Goal: Task Accomplishment & Management: Complete application form

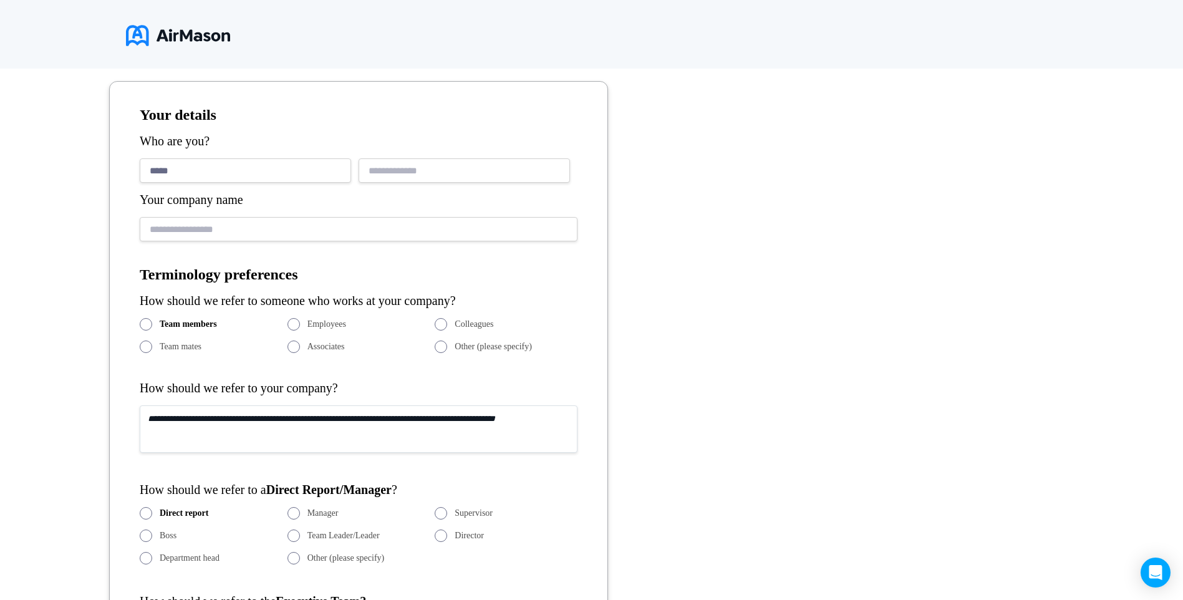
type input "*****"
type input "*******"
drag, startPoint x: 0, startPoint y: 0, endPoint x: 187, endPoint y: 178, distance: 258.1
click at [187, 178] on input "*****" at bounding box center [245, 170] width 211 height 24
type input "**********"
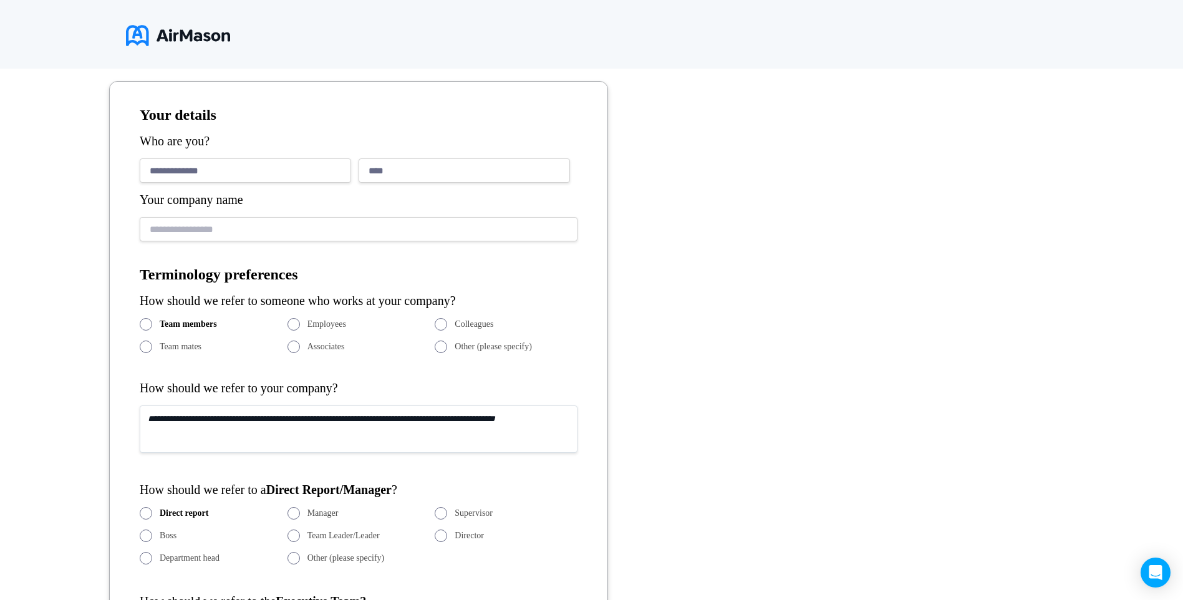
type input "**********"
click at [216, 417] on textarea at bounding box center [359, 429] width 438 height 47
click at [335, 423] on textarea "**********" at bounding box center [359, 429] width 438 height 47
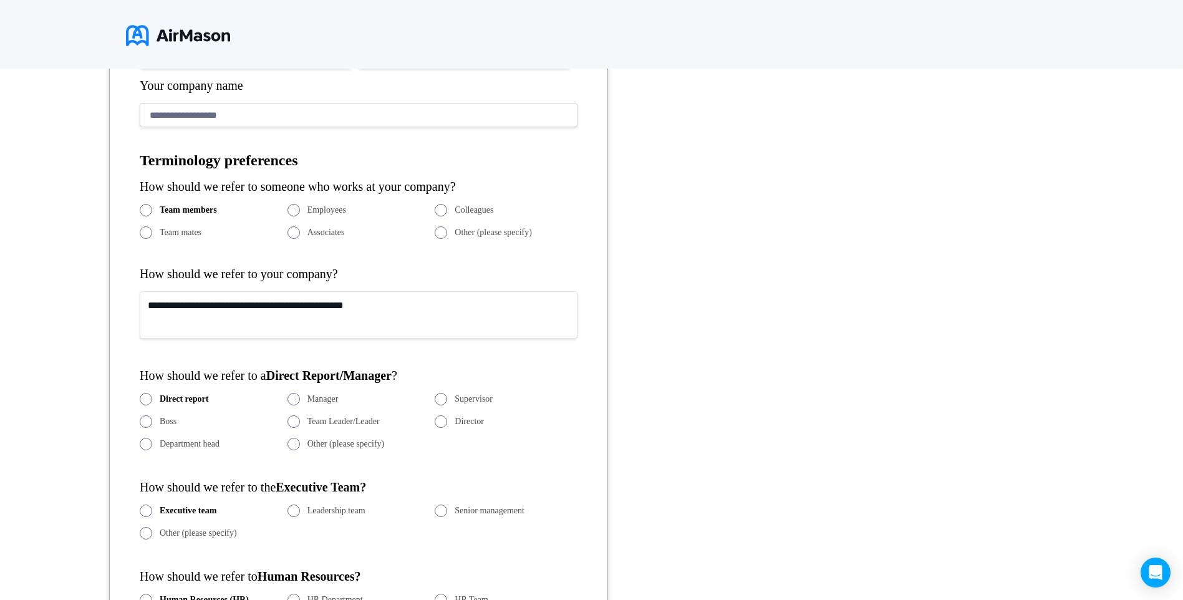
scroll to position [460, 0]
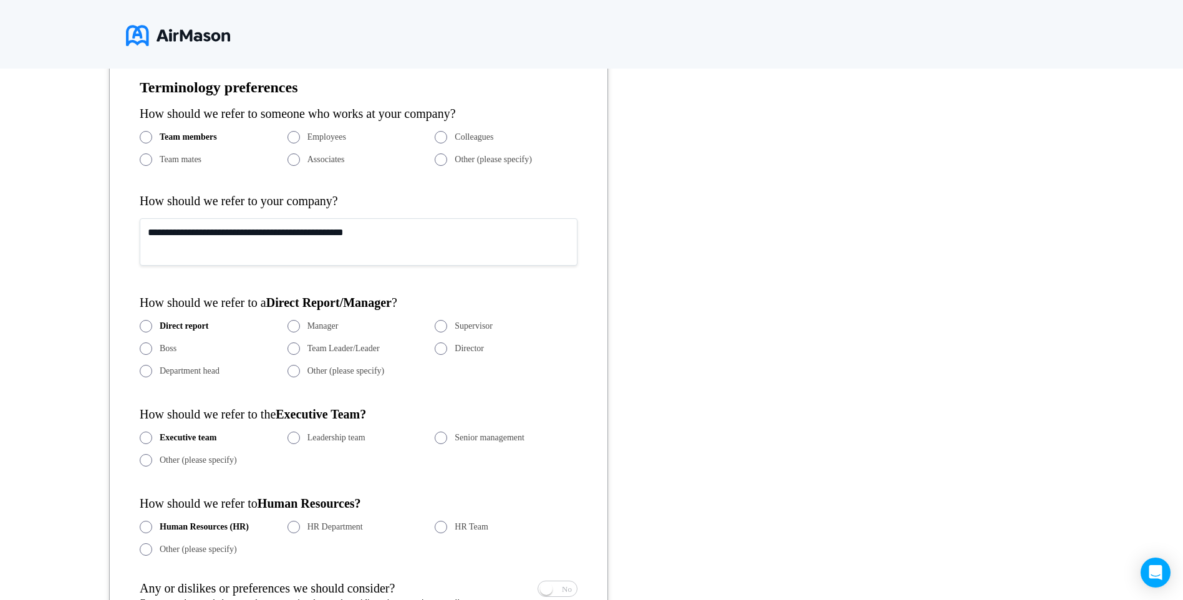
type textarea "**********"
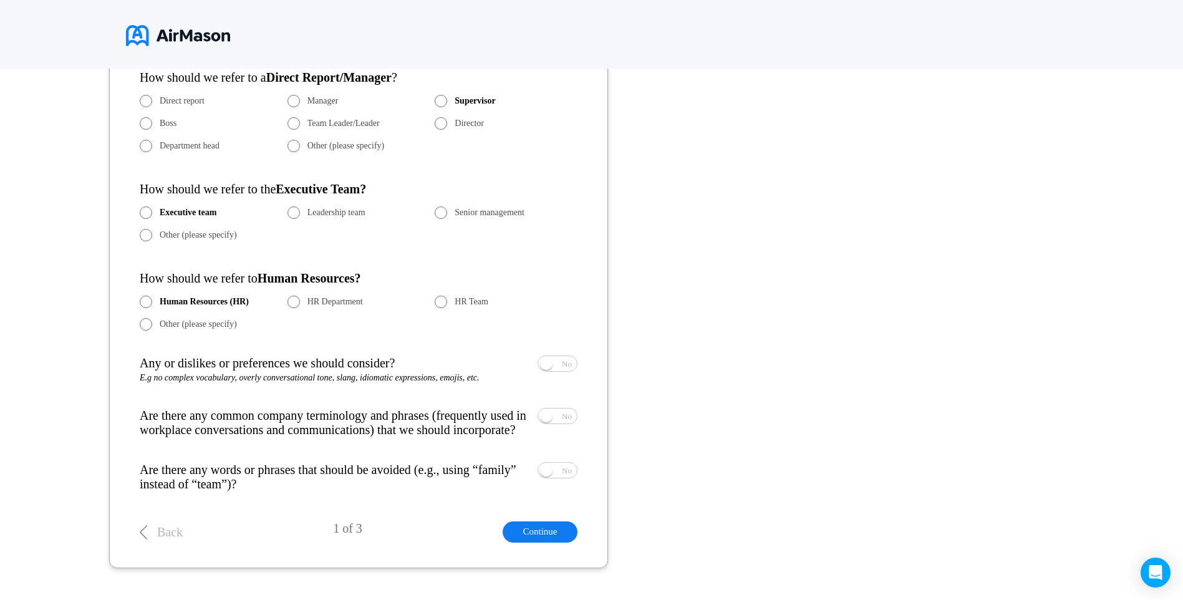
scroll to position [710, 0]
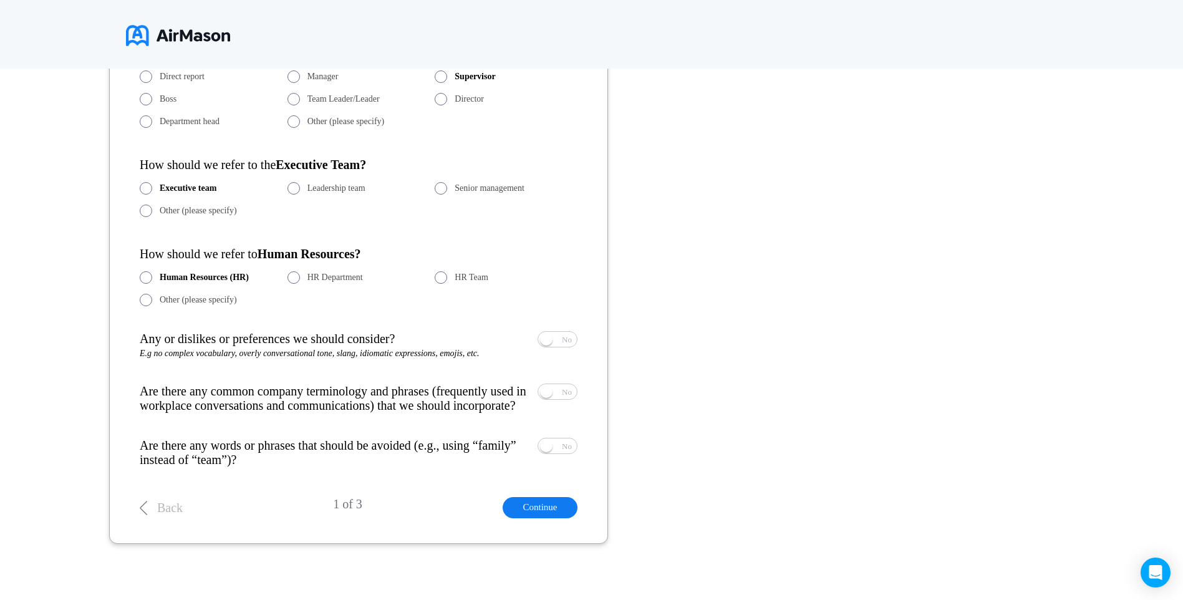
click at [435, 356] on span "E.g no complex vocabulary, overly conversational tone, slang, idiomatic express…" at bounding box center [310, 353] width 340 height 9
click at [558, 333] on span "Yes No" at bounding box center [557, 339] width 39 height 15
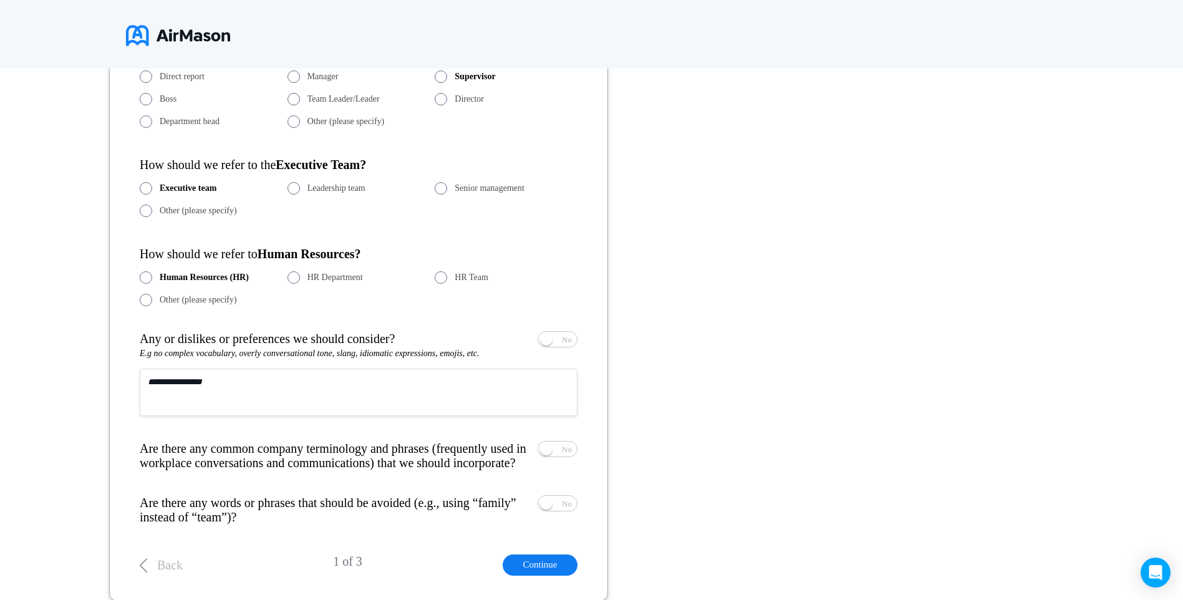
click at [241, 382] on textarea at bounding box center [359, 392] width 438 height 47
type textarea "**********"
click at [562, 451] on span "No" at bounding box center [567, 449] width 10 height 8
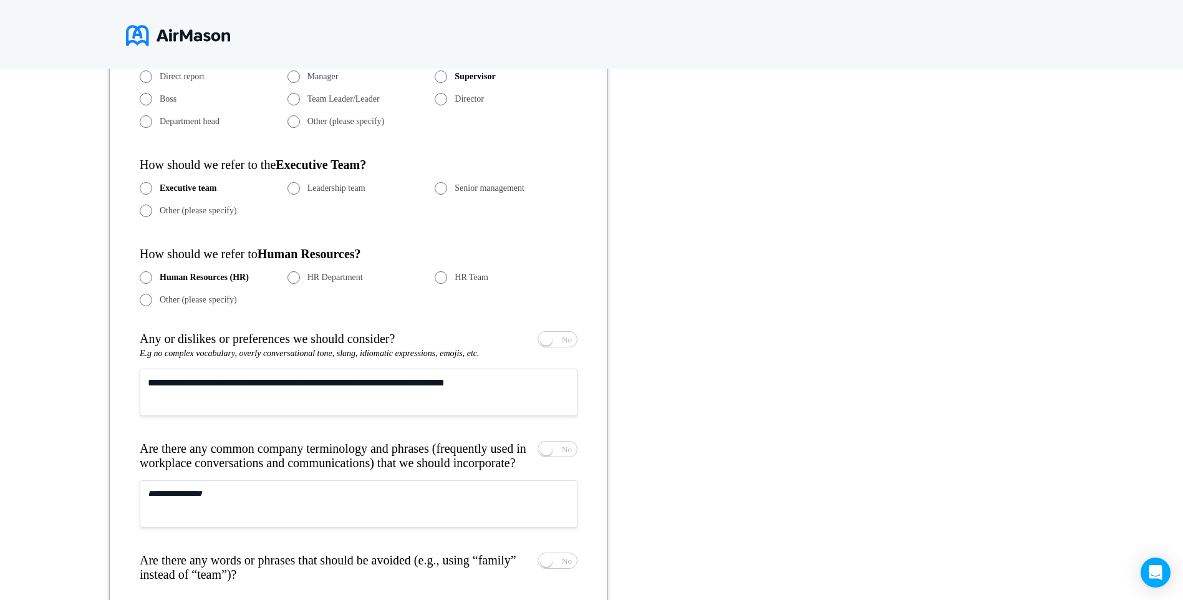
click at [394, 504] on textarea at bounding box center [359, 503] width 438 height 47
click at [527, 450] on span "Yes" at bounding box center [521, 449] width 12 height 8
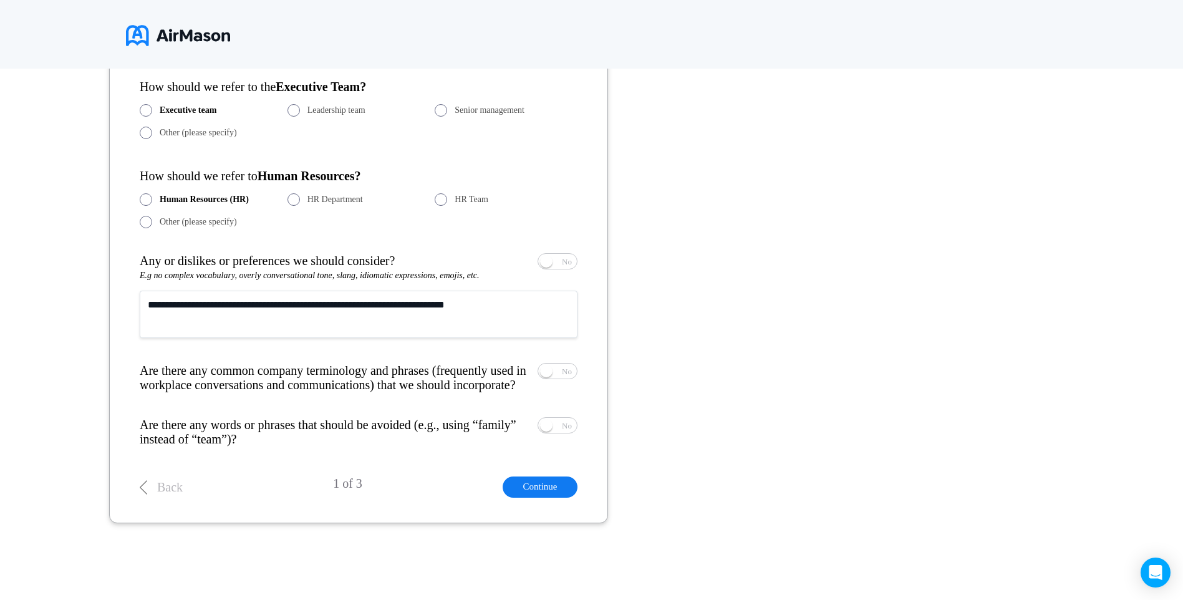
scroll to position [789, 0]
click at [570, 427] on span "No" at bounding box center [567, 424] width 10 height 8
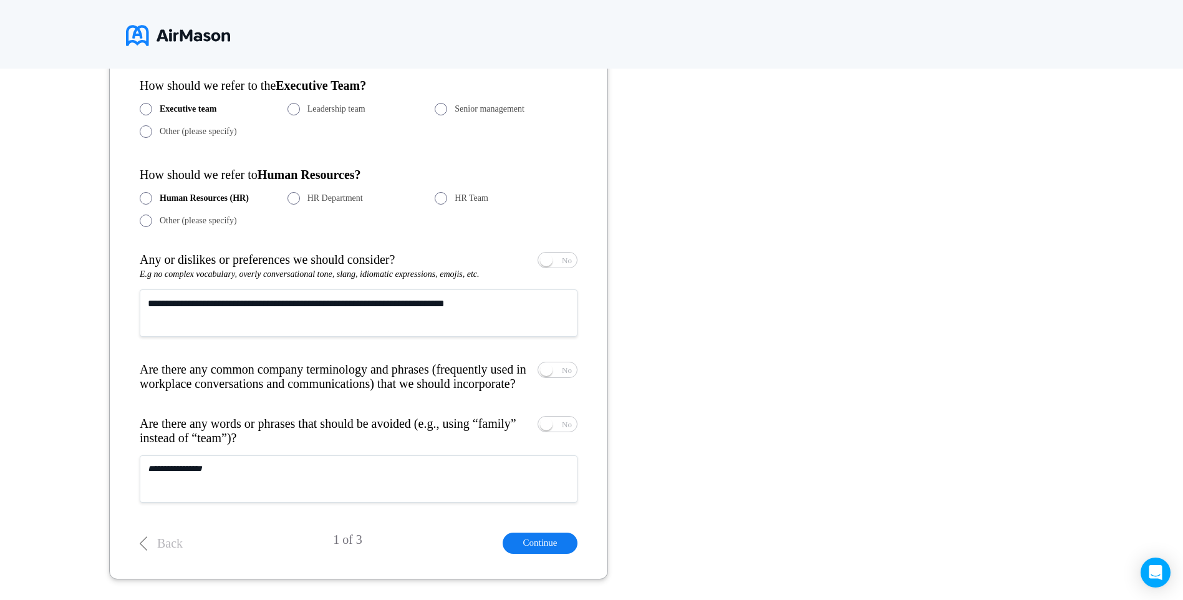
click at [260, 482] on textarea at bounding box center [359, 478] width 438 height 47
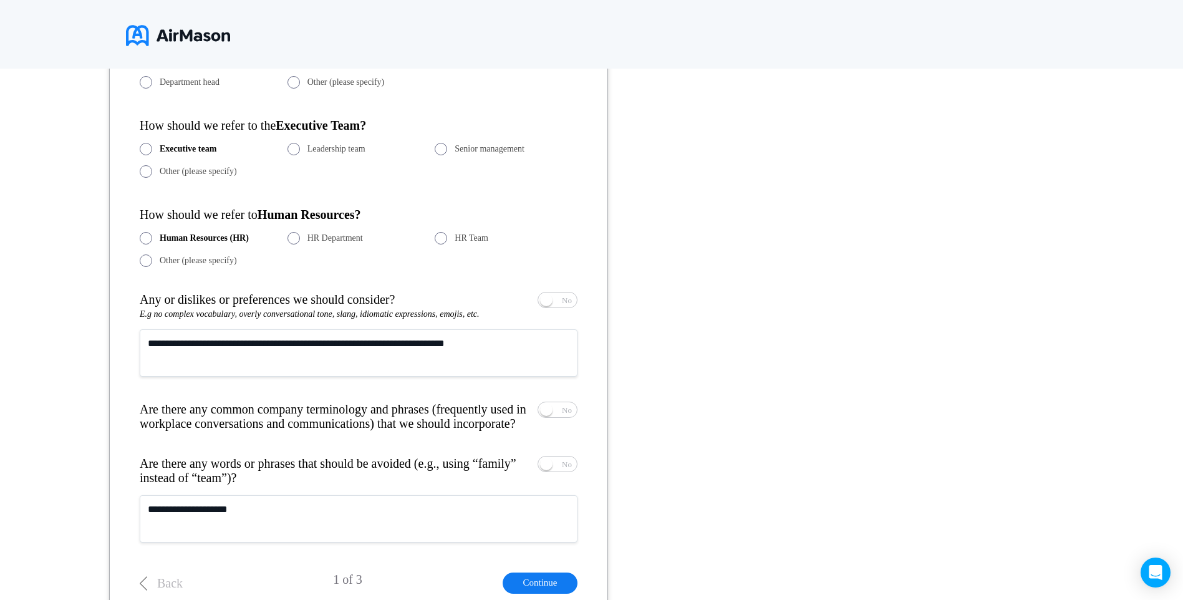
scroll to position [727, 0]
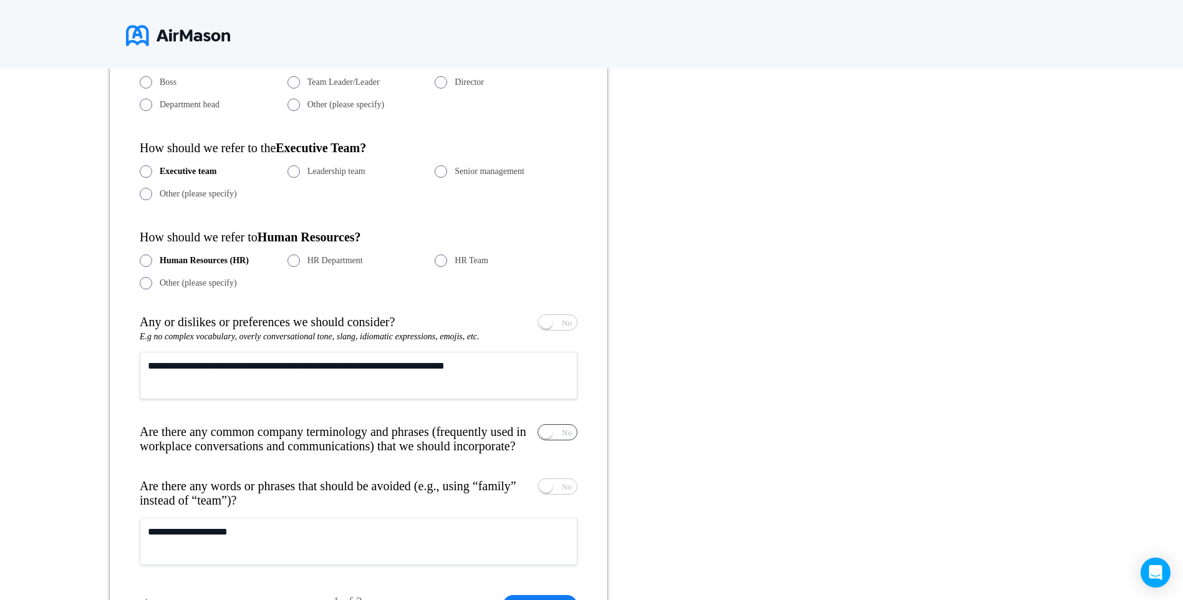
type textarea "**********"
click at [561, 435] on span "Yes No" at bounding box center [557, 432] width 39 height 15
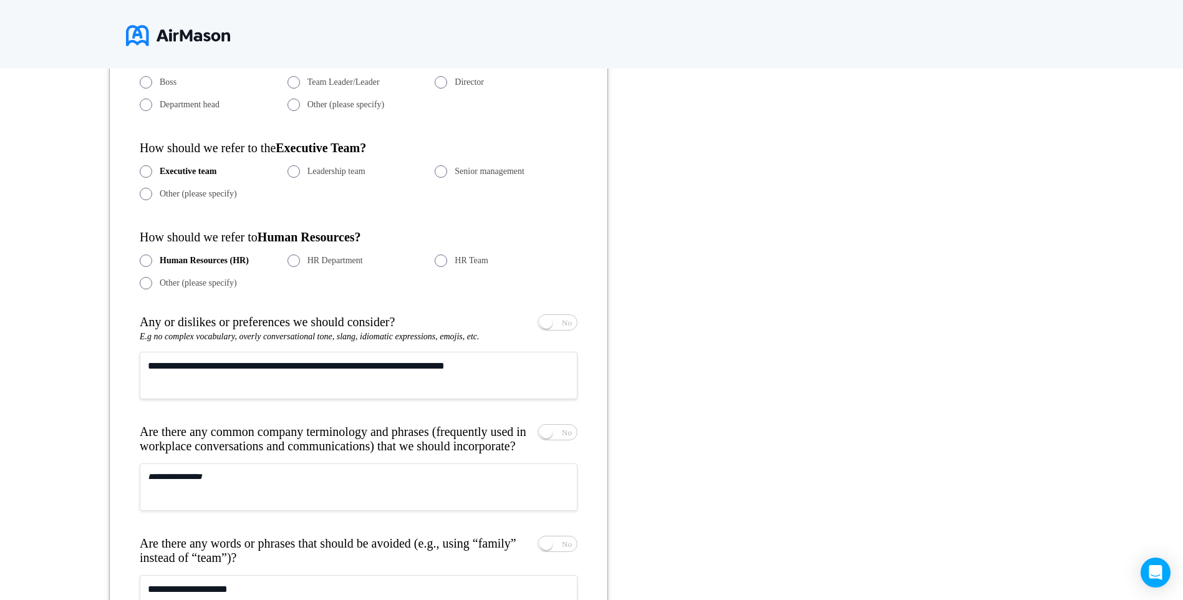
click at [352, 488] on textarea at bounding box center [359, 487] width 438 height 47
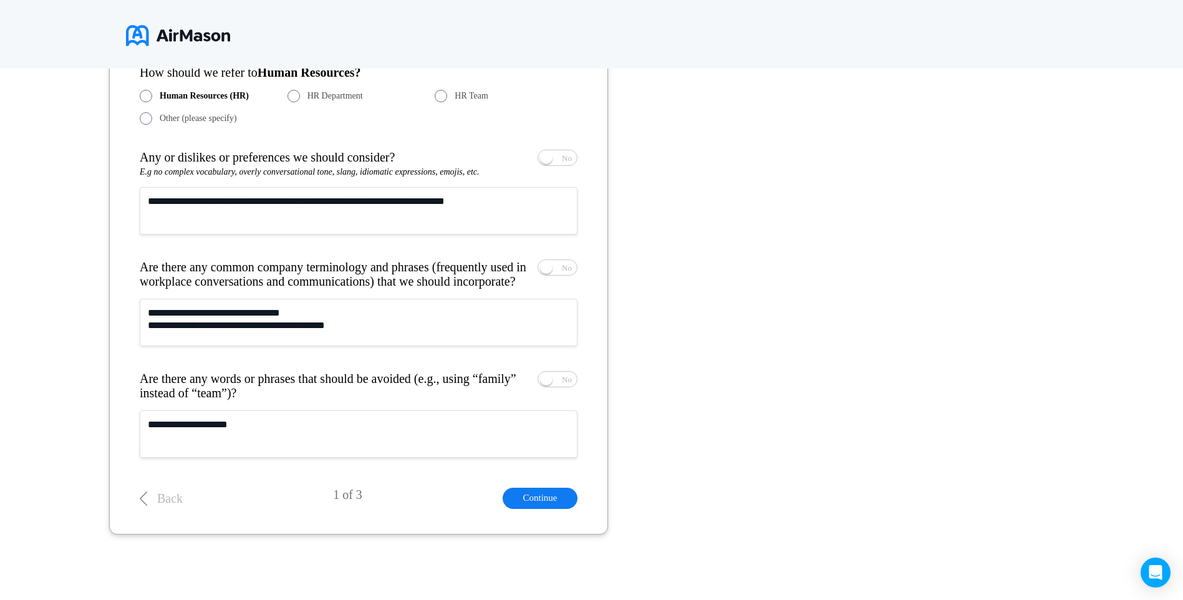
scroll to position [904, 0]
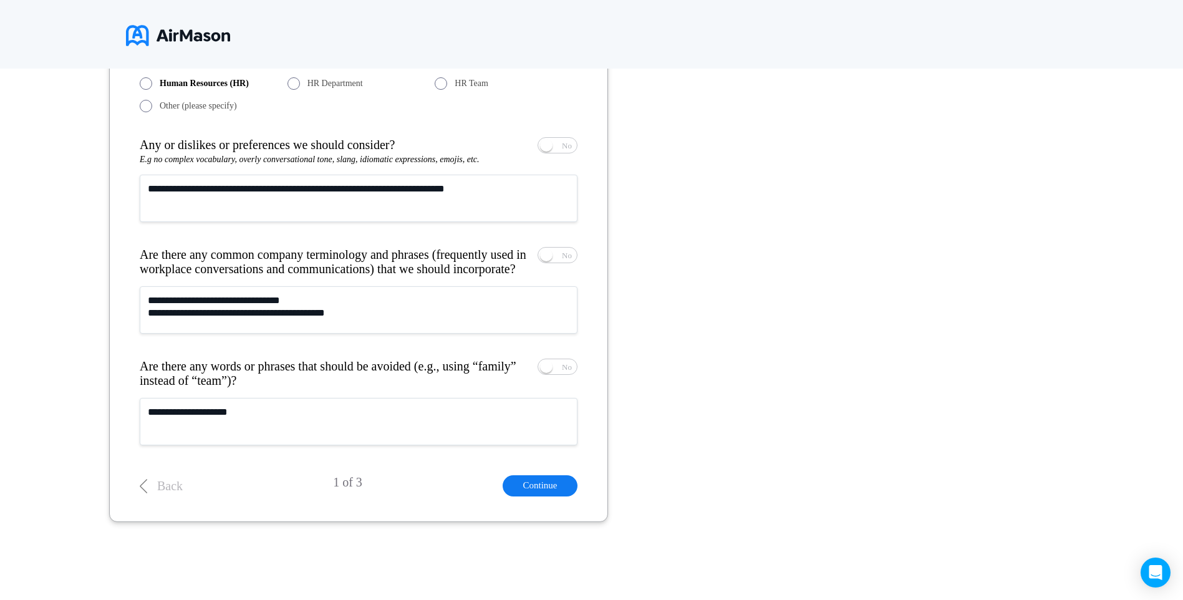
type textarea "**********"
click at [543, 484] on button "Continue" at bounding box center [540, 485] width 75 height 21
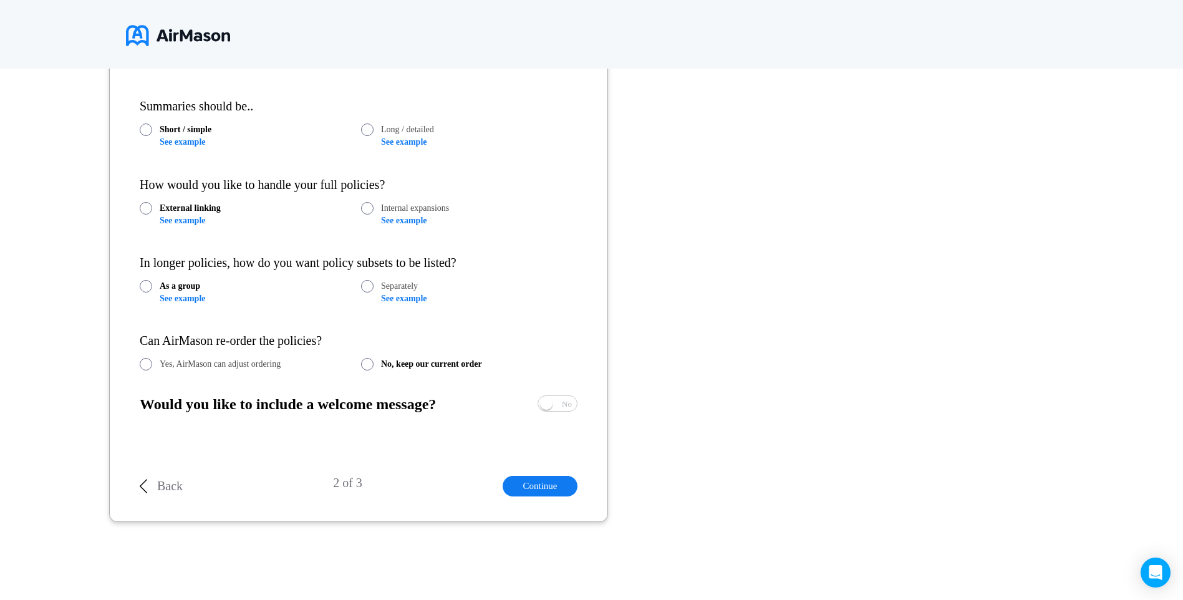
scroll to position [273, 0]
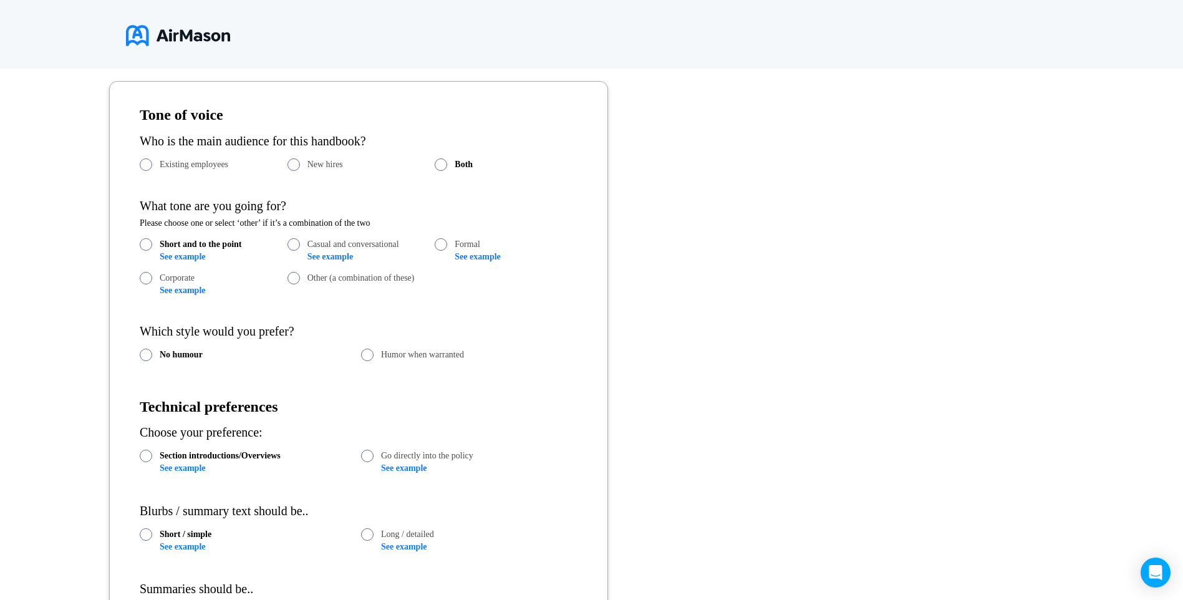
click at [198, 253] on link "See example" at bounding box center [183, 256] width 46 height 9
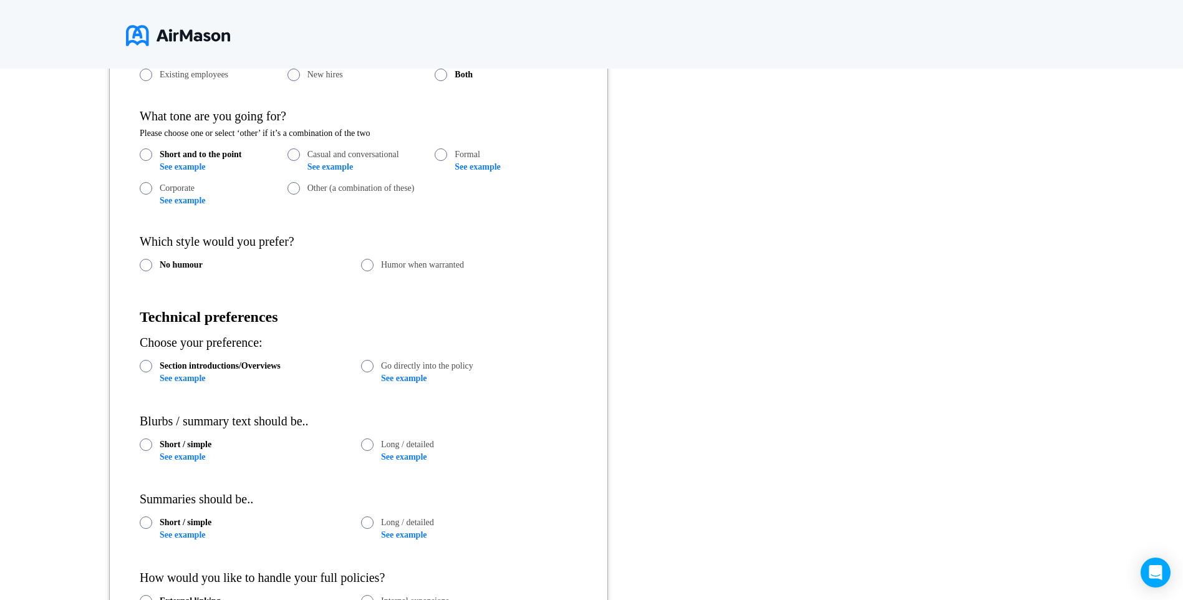
scroll to position [398, 0]
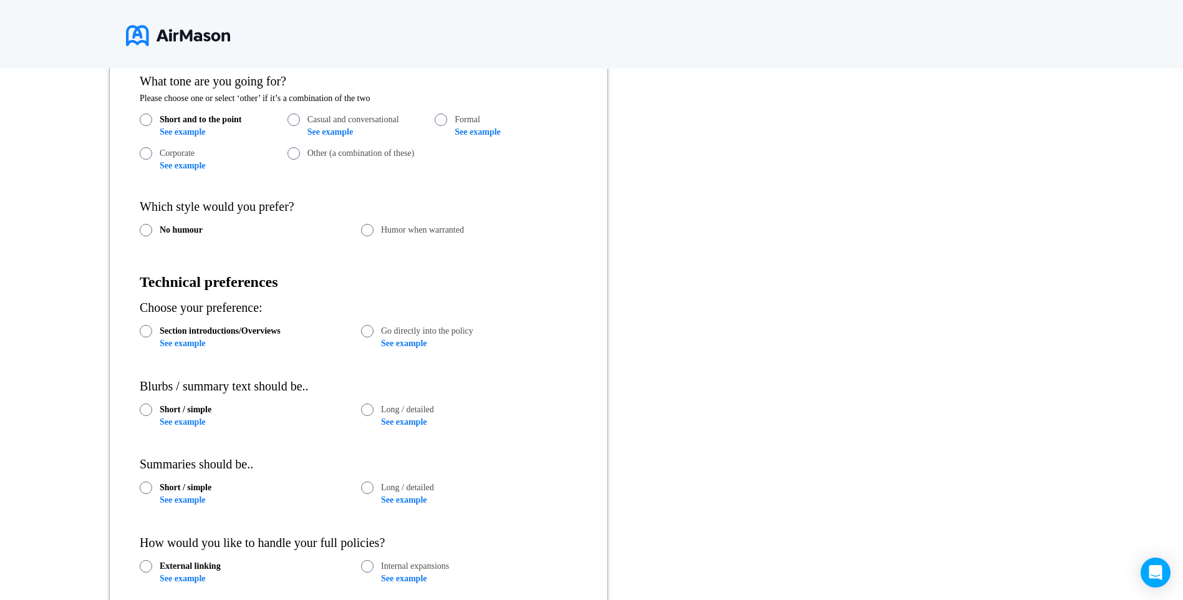
click at [199, 420] on link "See example" at bounding box center [183, 421] width 46 height 9
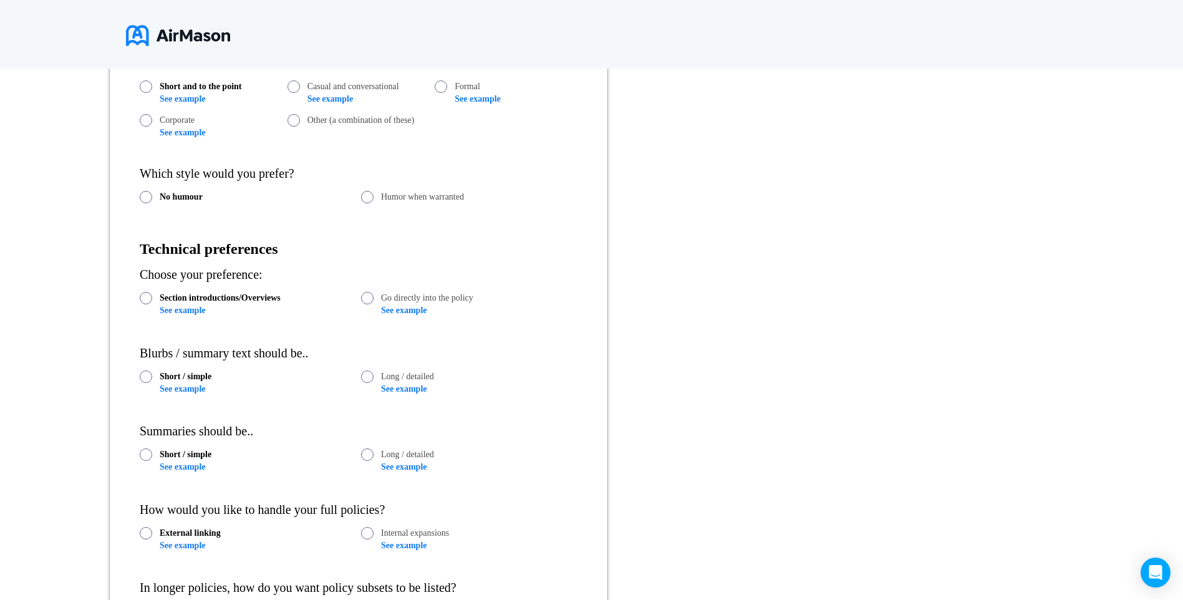
scroll to position [460, 0]
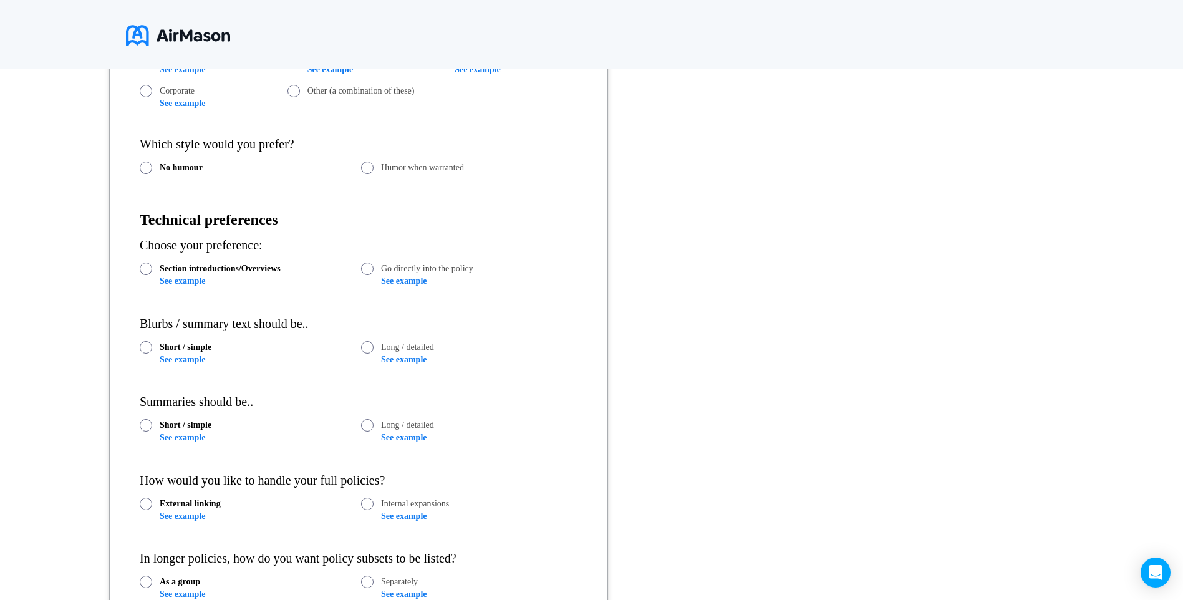
click at [390, 510] on div "Internal expansions See example" at bounding box center [469, 510] width 216 height 24
click at [389, 515] on link "See example" at bounding box center [404, 516] width 46 height 9
click at [189, 514] on link "See example" at bounding box center [183, 516] width 46 height 9
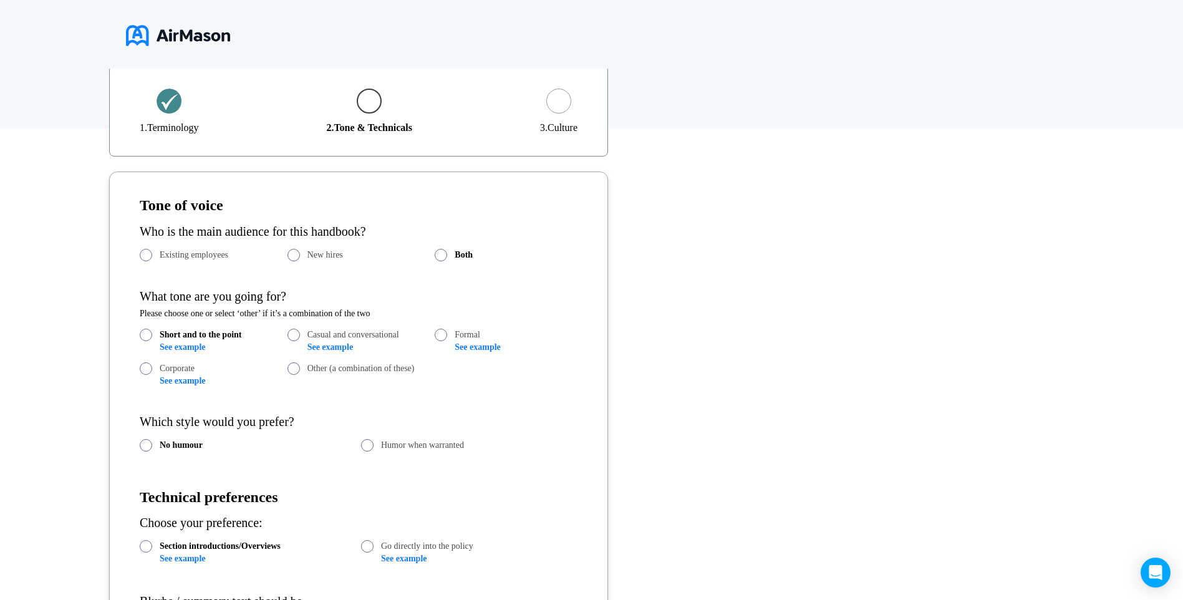
scroll to position [211, 0]
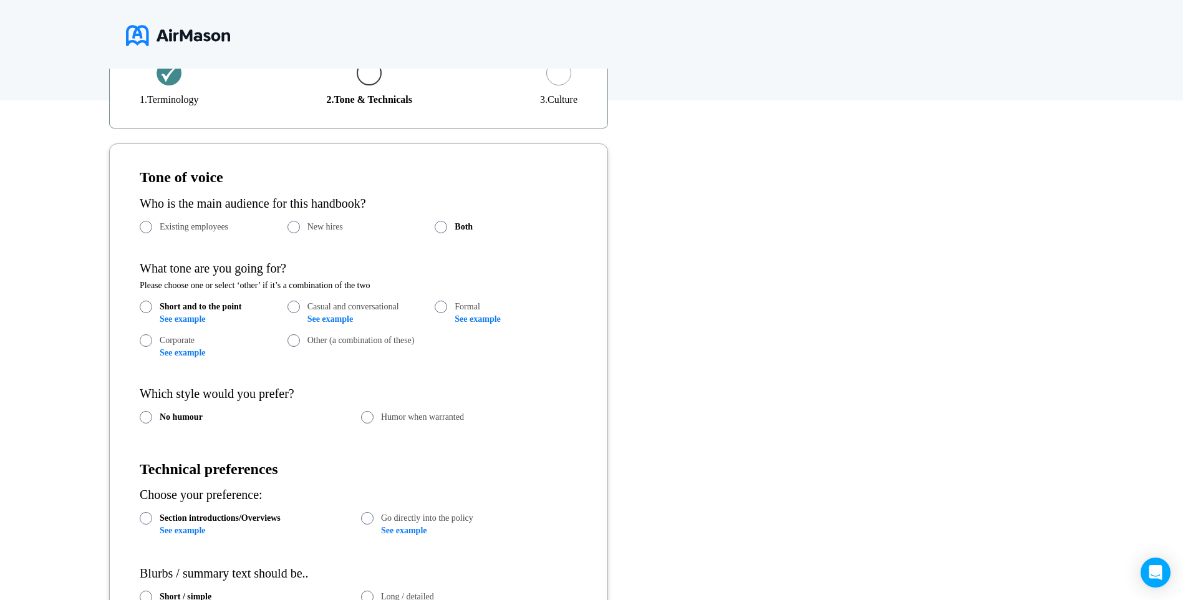
click at [191, 318] on link "See example" at bounding box center [183, 318] width 46 height 9
click at [365, 422] on span at bounding box center [367, 417] width 12 height 12
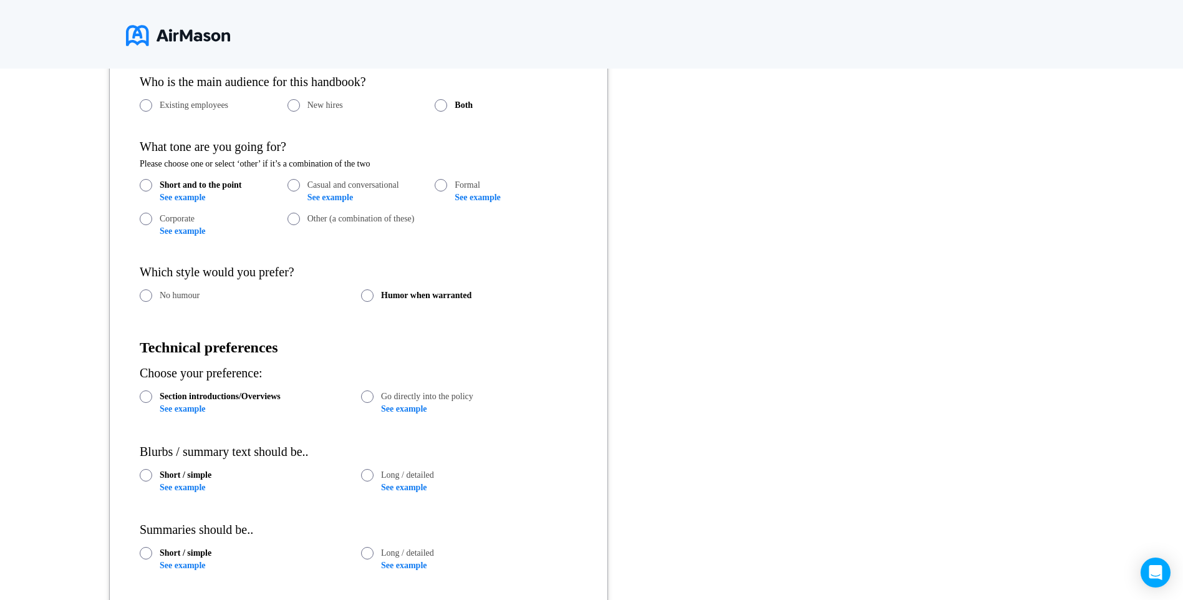
scroll to position [398, 0]
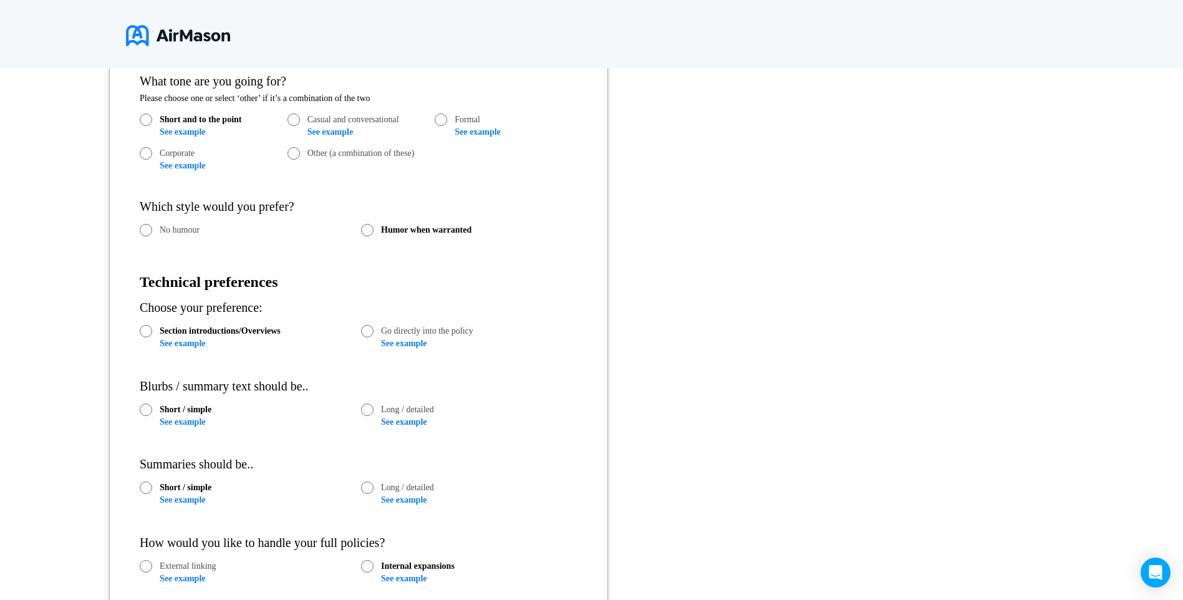
click at [197, 343] on link "See example" at bounding box center [183, 343] width 46 height 9
click at [399, 344] on link "See example" at bounding box center [404, 343] width 46 height 9
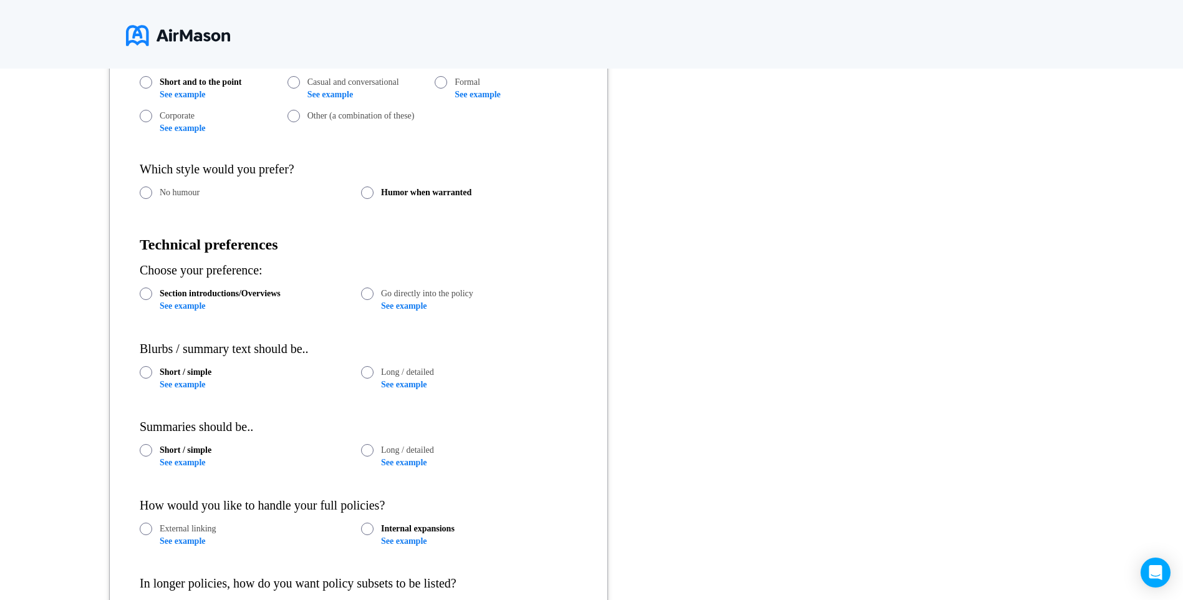
scroll to position [460, 0]
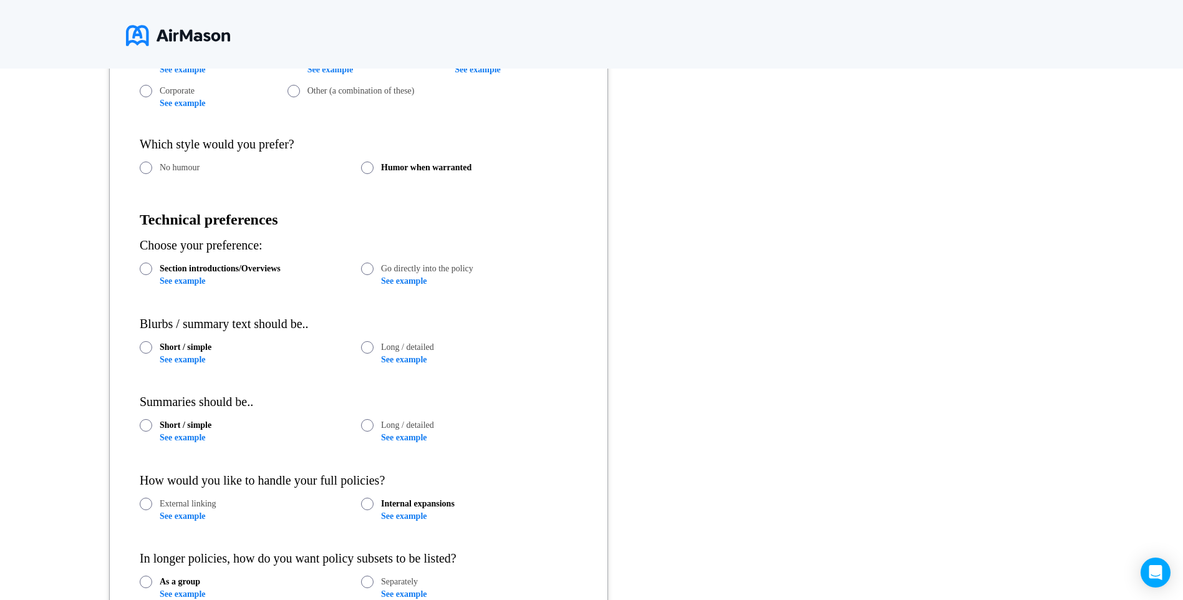
click at [187, 439] on link "See example" at bounding box center [183, 437] width 46 height 9
click at [373, 426] on span at bounding box center [367, 425] width 12 height 12
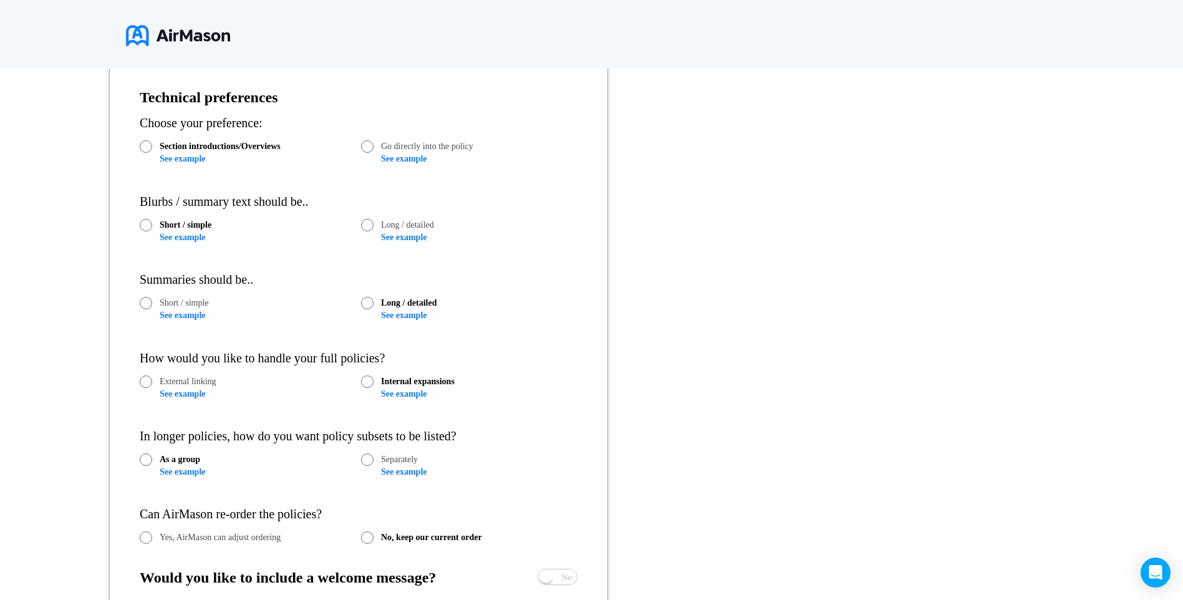
scroll to position [585, 0]
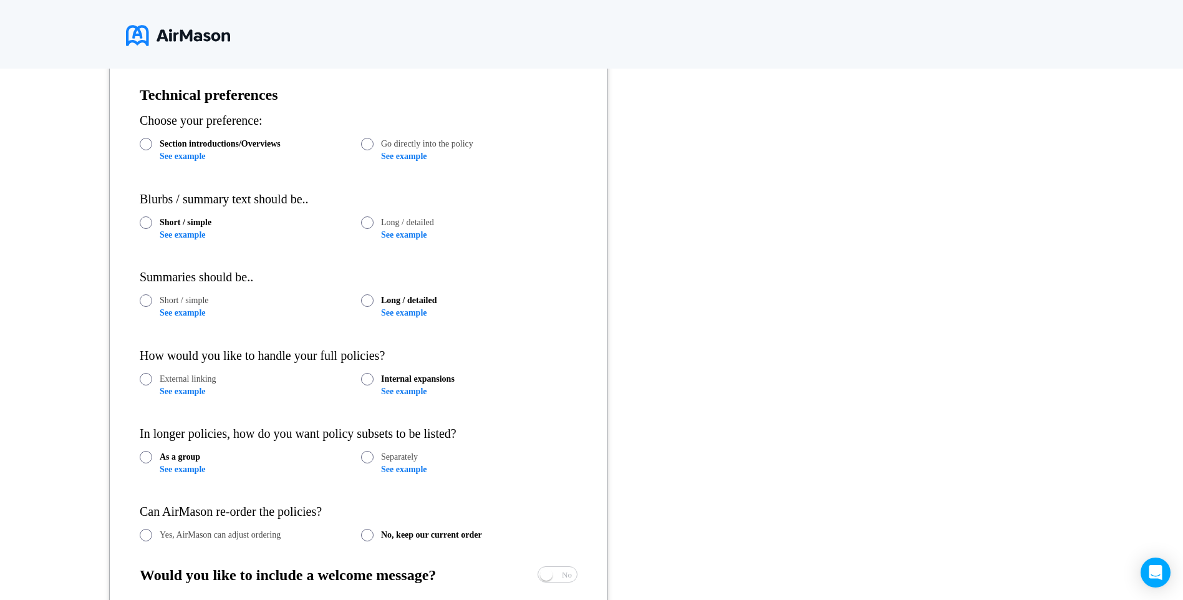
click at [176, 392] on link "See example" at bounding box center [183, 391] width 46 height 9
click at [391, 394] on link "See example" at bounding box center [404, 391] width 46 height 9
click at [190, 472] on link "See example" at bounding box center [183, 469] width 46 height 9
click at [370, 454] on span at bounding box center [367, 457] width 12 height 12
click at [396, 466] on link "See example" at bounding box center [404, 469] width 46 height 9
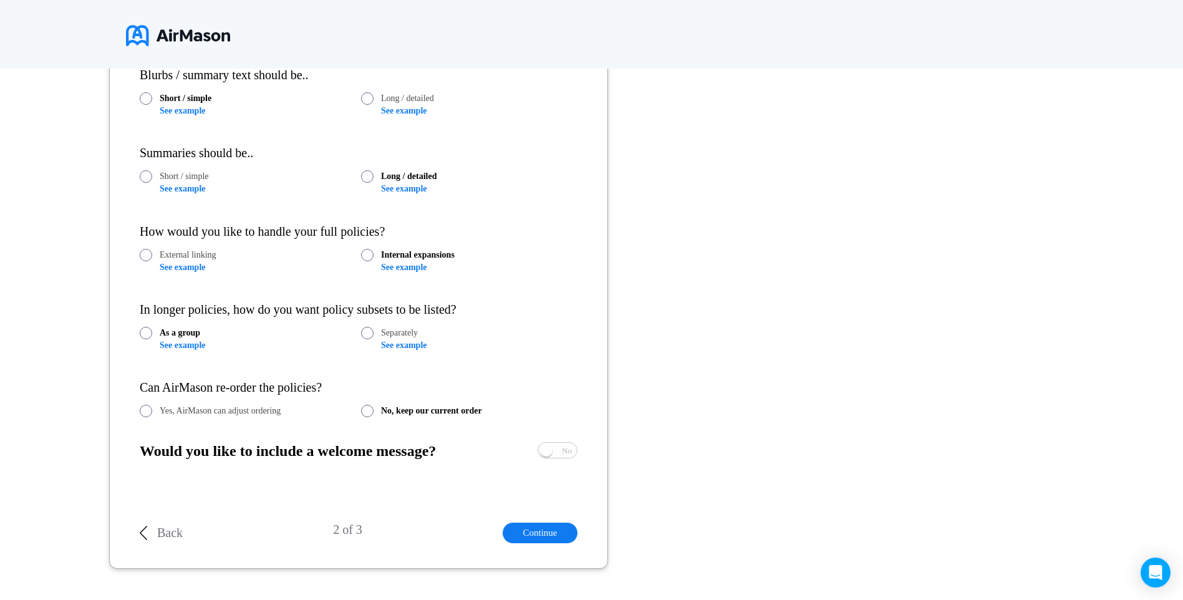
scroll to position [756, 0]
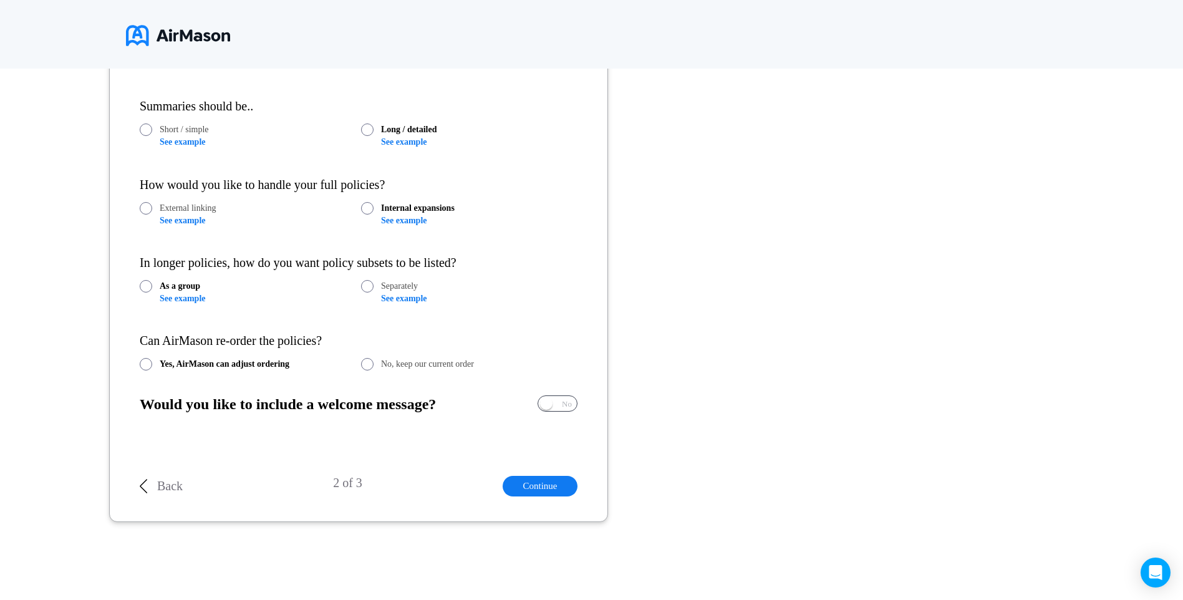
click at [563, 407] on span "No" at bounding box center [567, 404] width 10 height 8
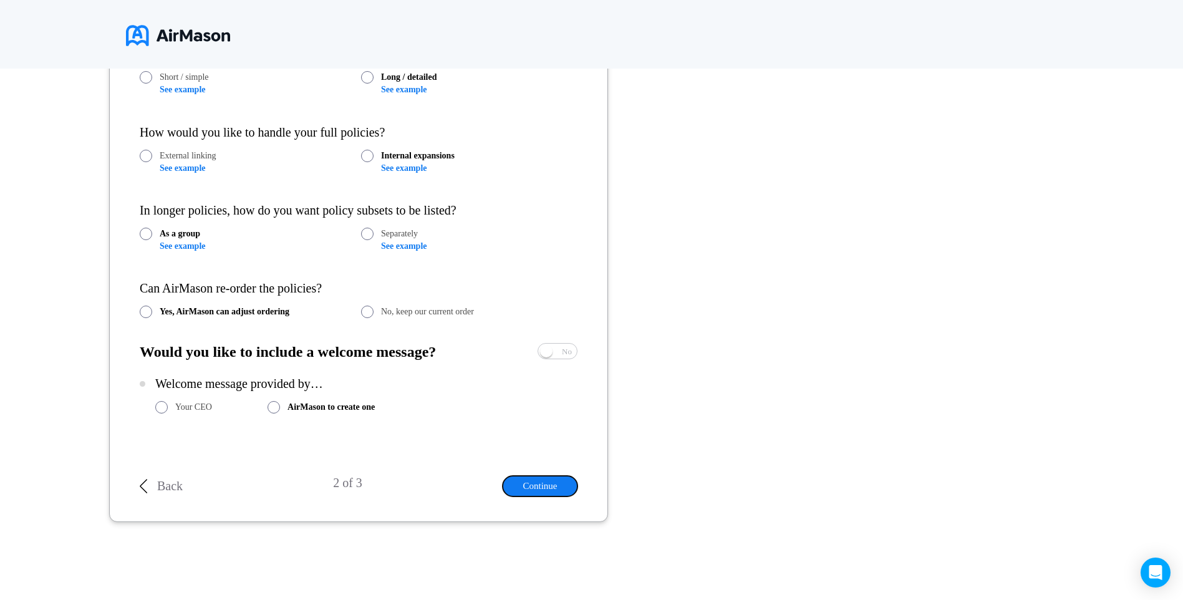
click at [558, 485] on button "Continue" at bounding box center [540, 486] width 75 height 21
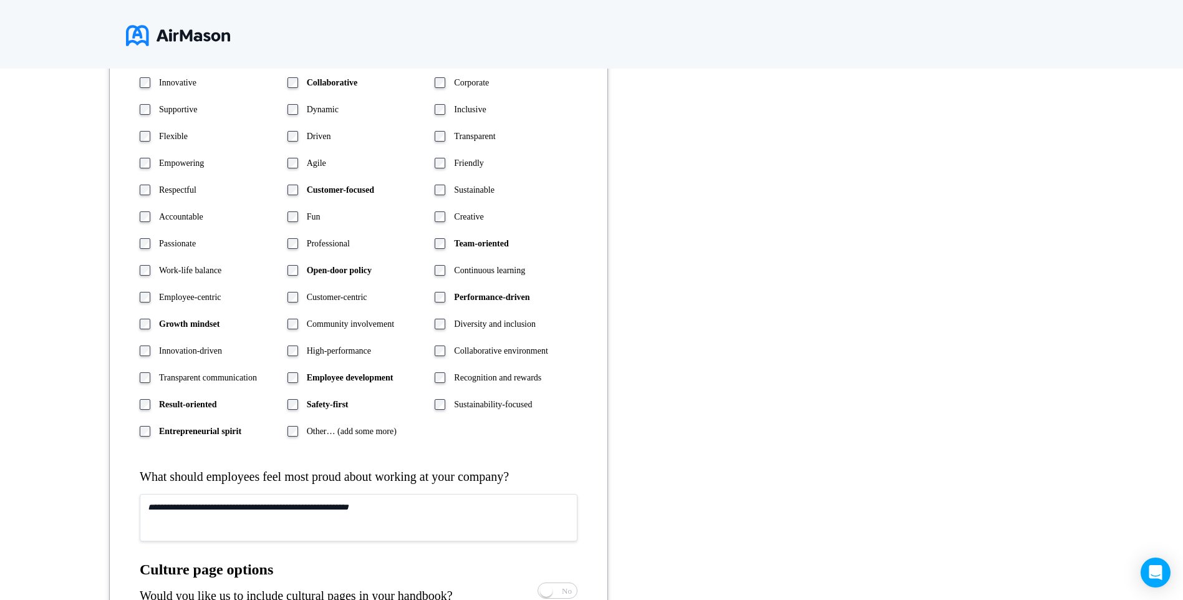
scroll to position [398, 0]
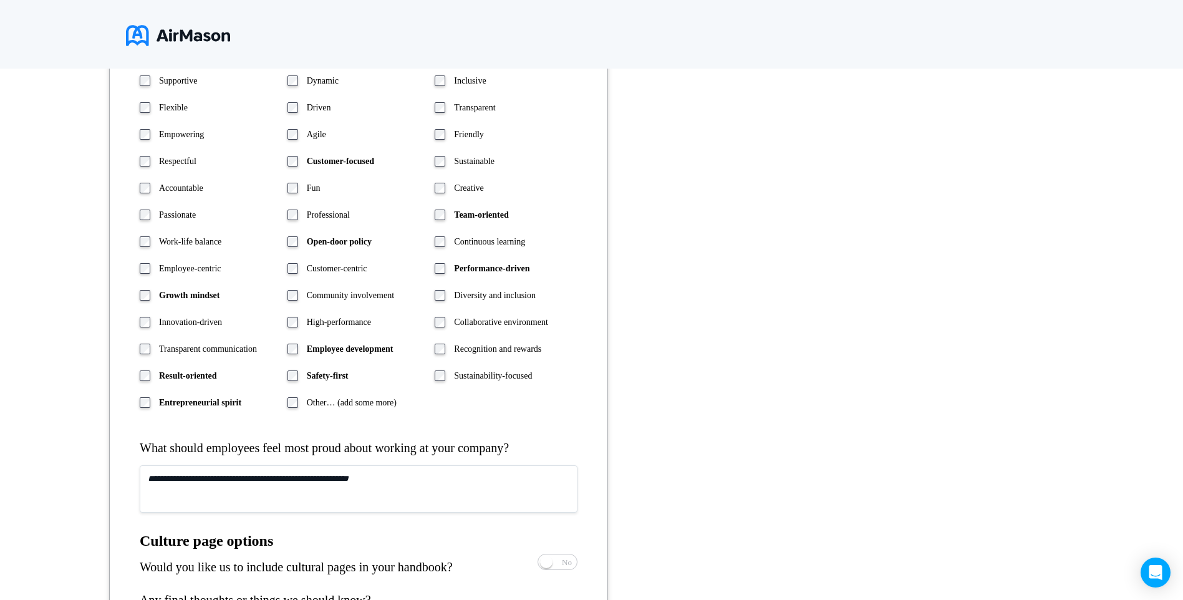
click at [242, 477] on textarea at bounding box center [359, 488] width 438 height 47
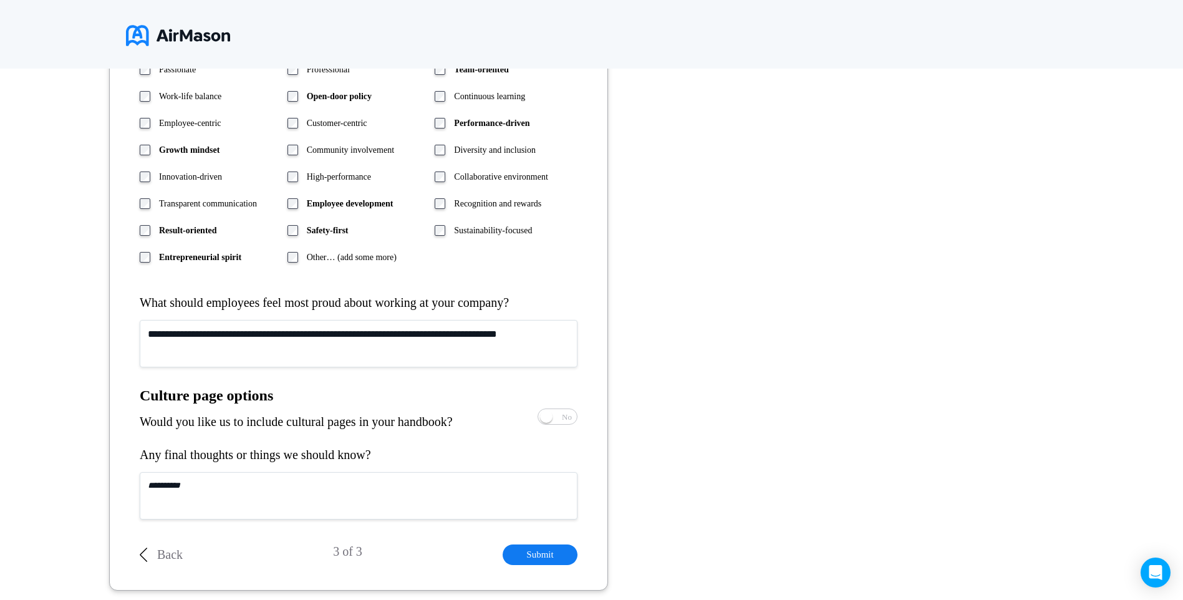
scroll to position [523, 0]
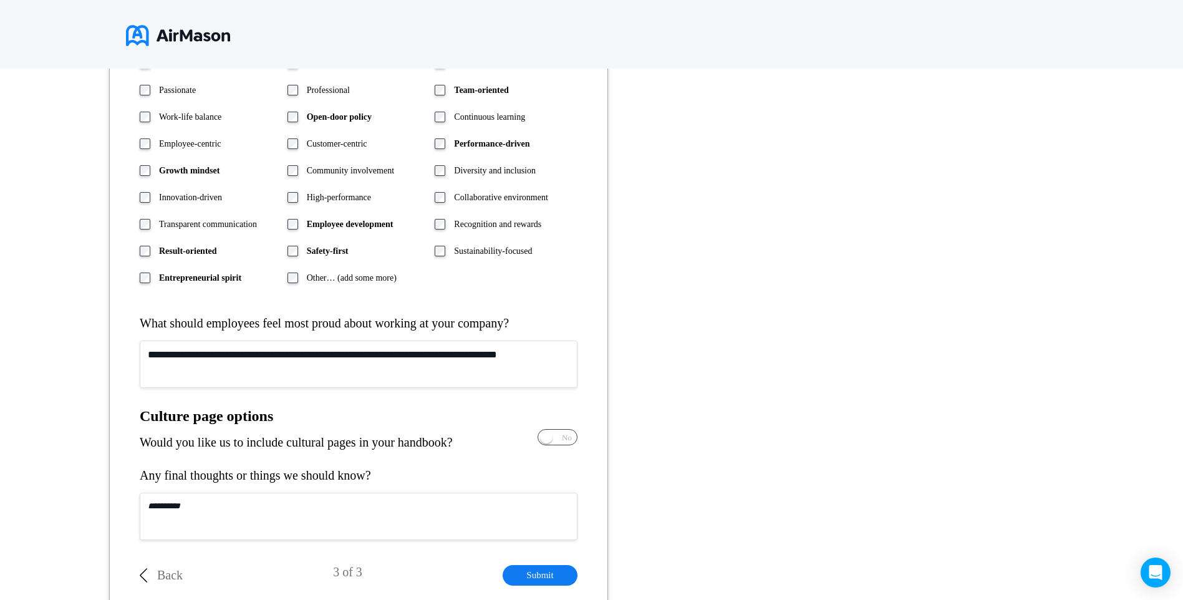
type textarea "**********"
click at [558, 433] on span "Yes No" at bounding box center [557, 437] width 39 height 15
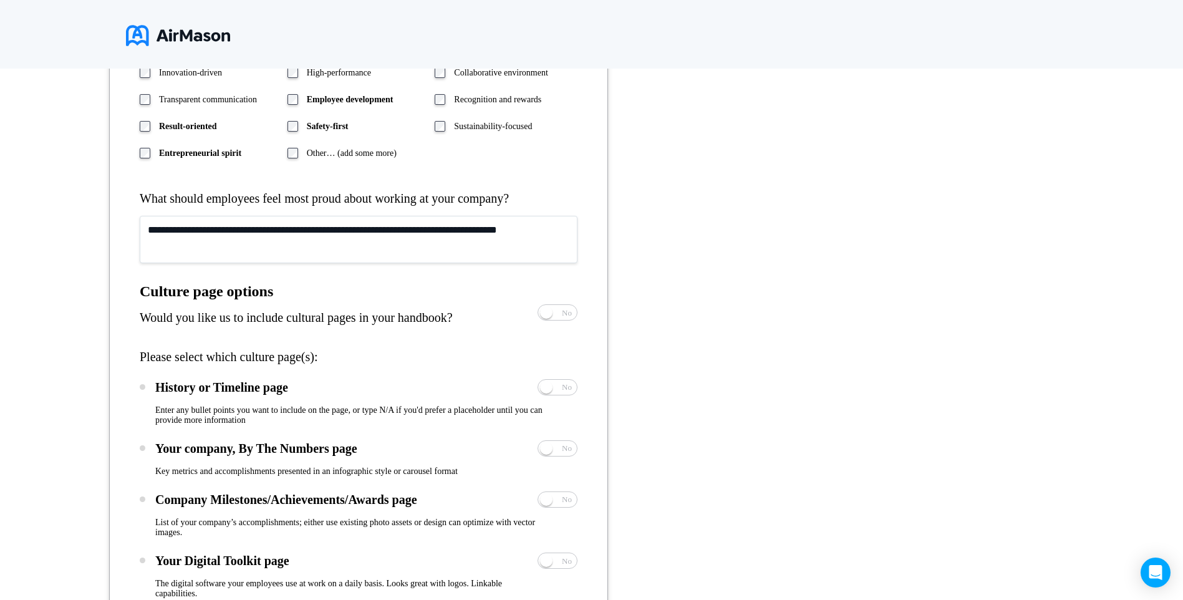
scroll to position [710, 0]
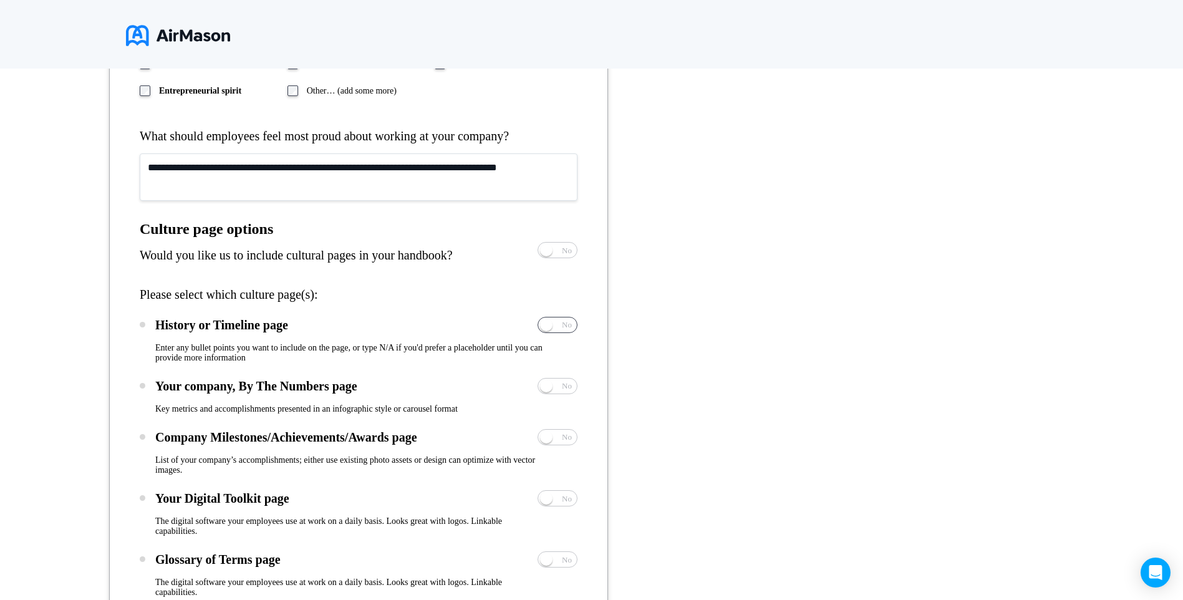
click at [558, 321] on span "Yes No" at bounding box center [557, 325] width 39 height 15
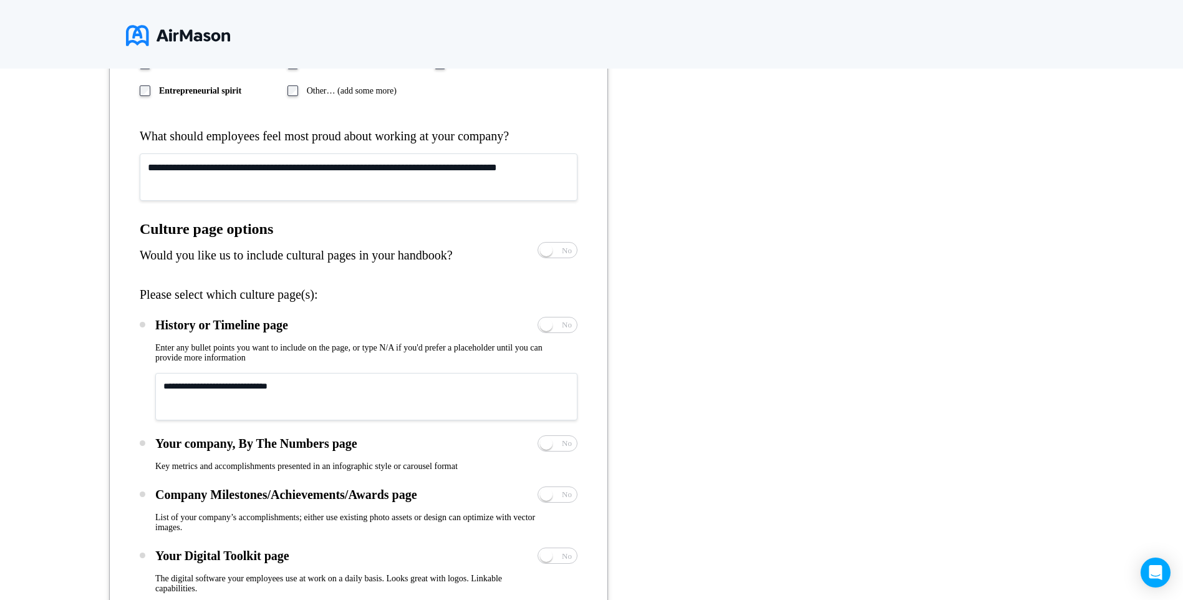
scroll to position [772, 0]
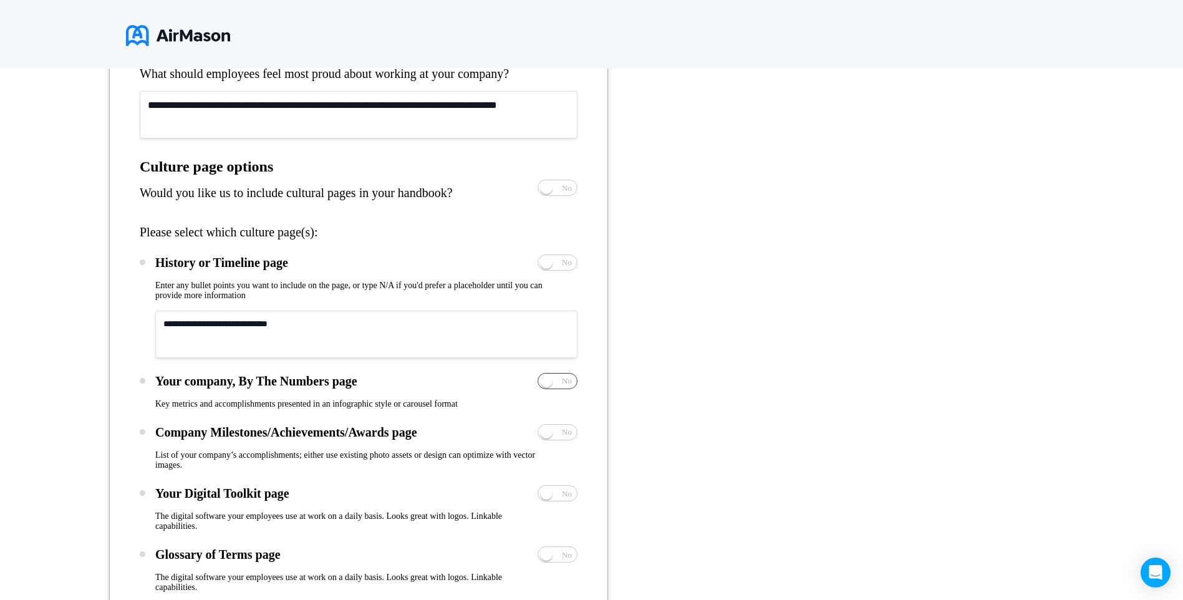
click at [559, 381] on span "Yes No" at bounding box center [557, 381] width 39 height 15
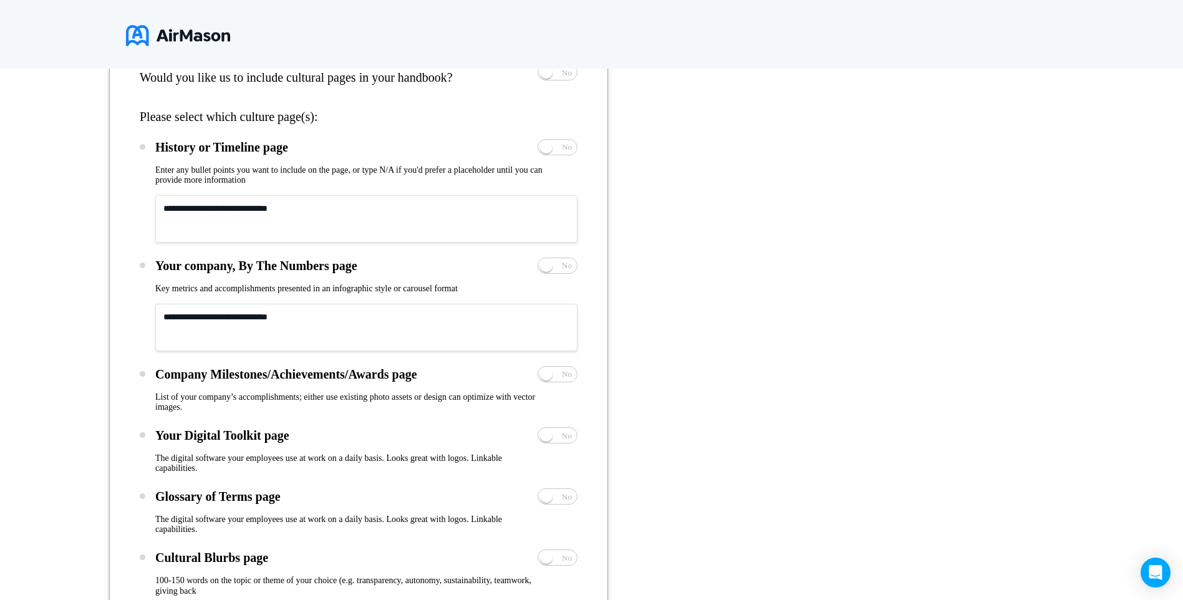
scroll to position [897, 0]
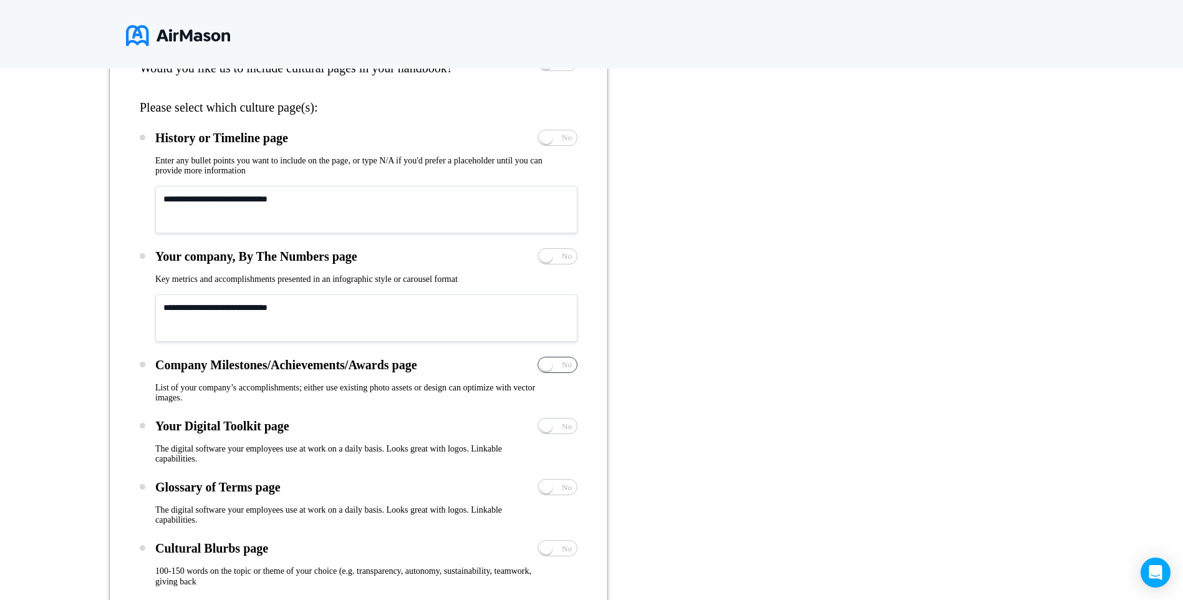
drag, startPoint x: 563, startPoint y: 362, endPoint x: 555, endPoint y: 371, distance: 12.4
click at [564, 362] on span "No" at bounding box center [567, 365] width 10 height 8
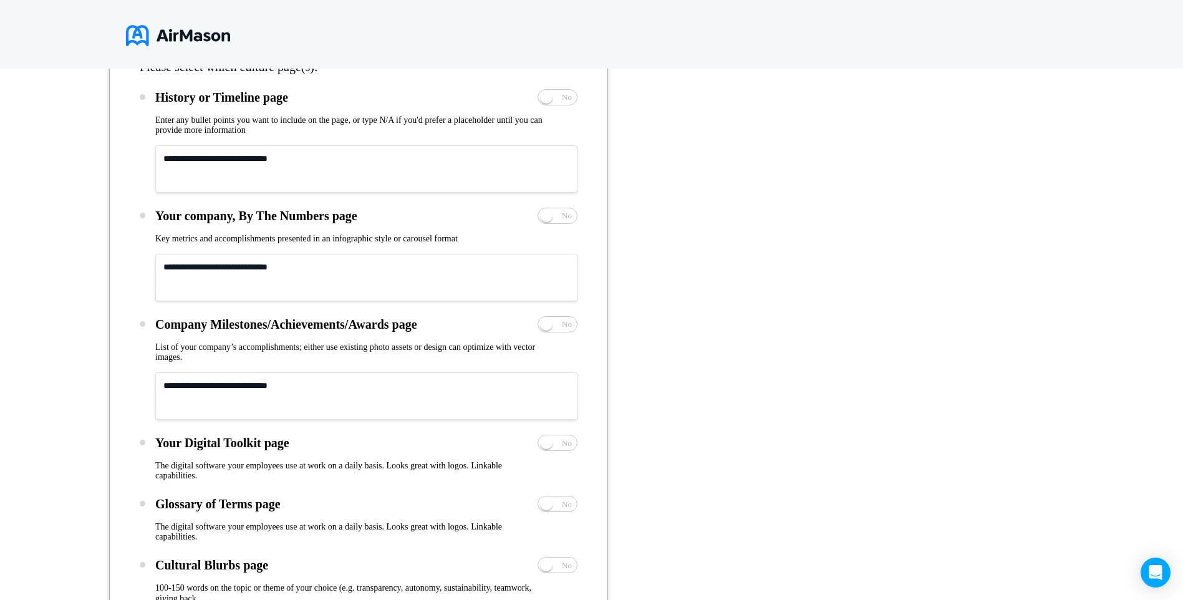
scroll to position [959, 0]
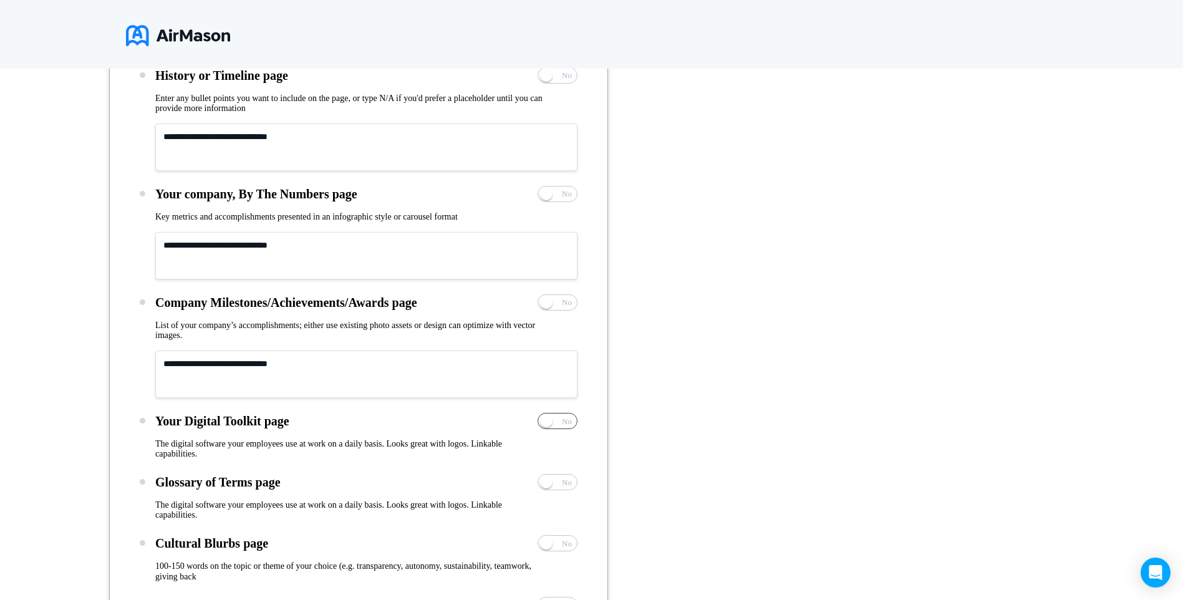
click at [568, 427] on span "Yes No" at bounding box center [557, 421] width 39 height 15
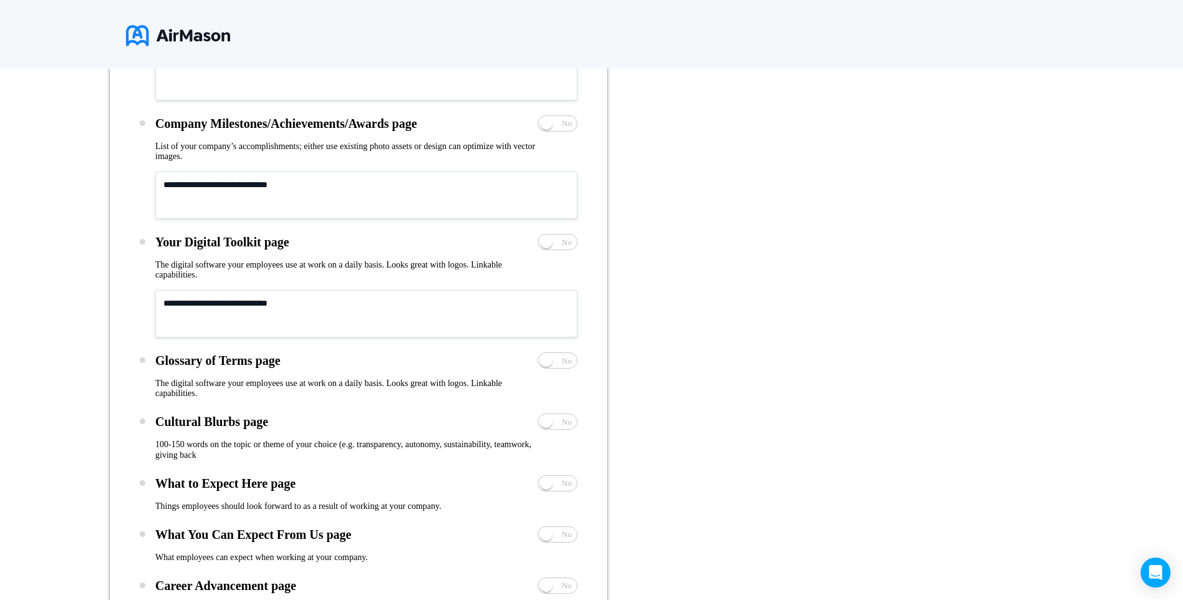
scroll to position [1147, 0]
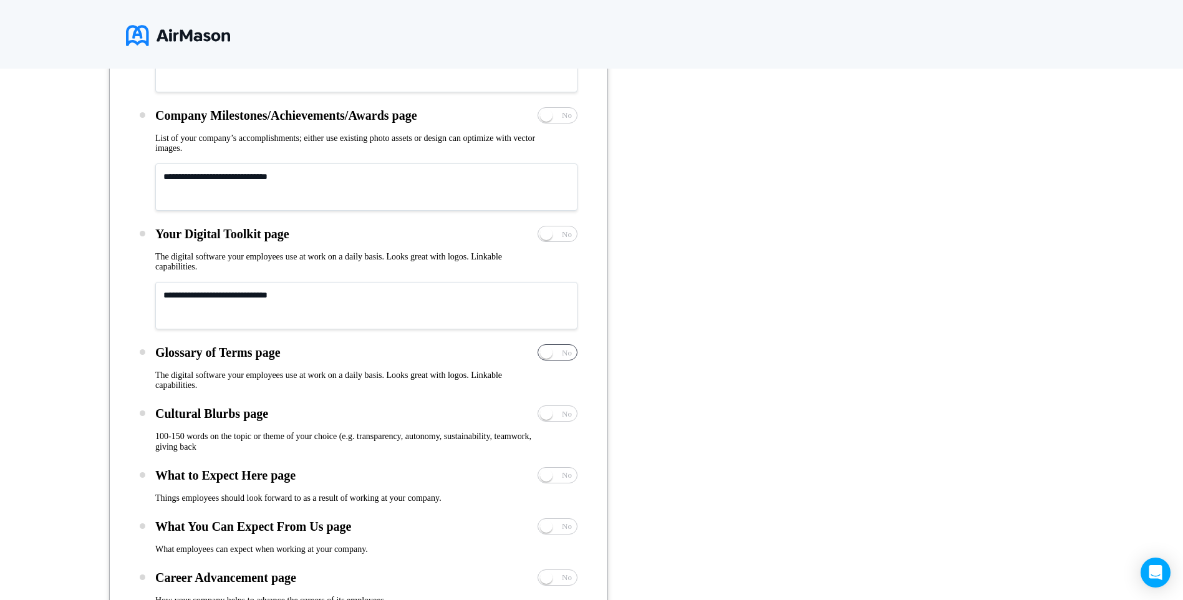
click at [566, 351] on span "No" at bounding box center [567, 353] width 10 height 8
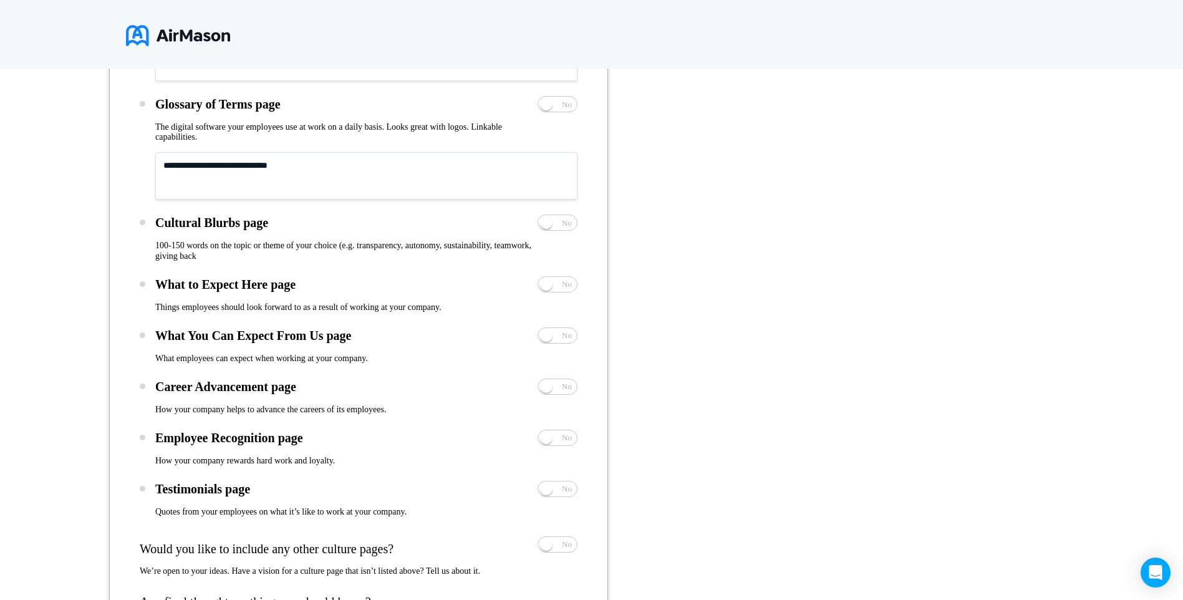
scroll to position [1396, 0]
click at [563, 276] on span "Yes No" at bounding box center [557, 283] width 39 height 15
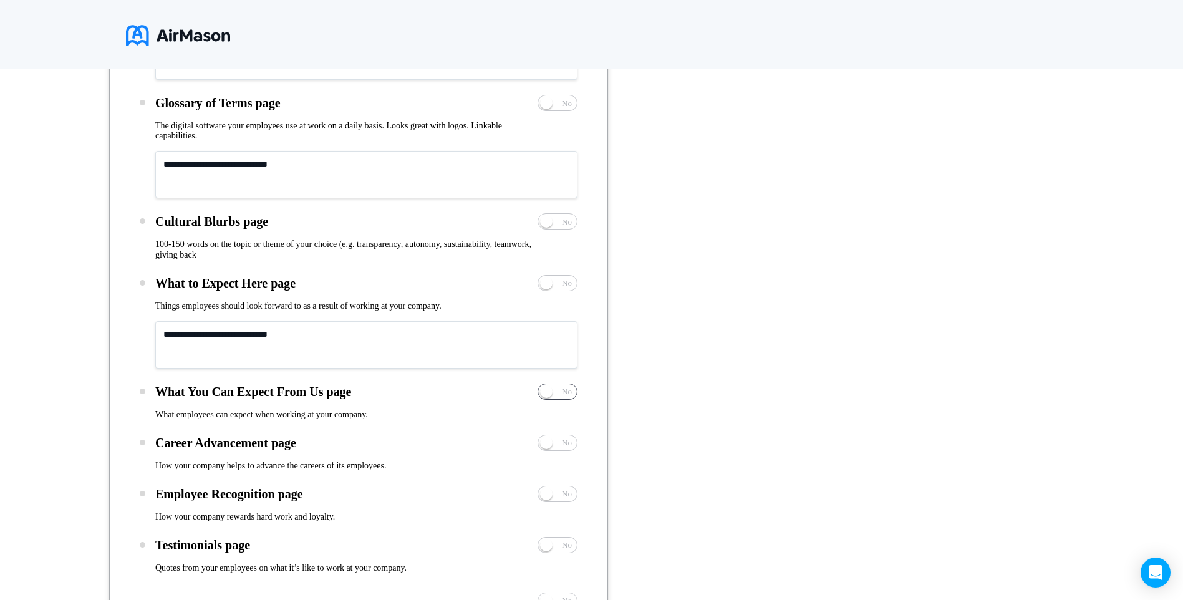
click at [571, 392] on span "No" at bounding box center [567, 391] width 10 height 8
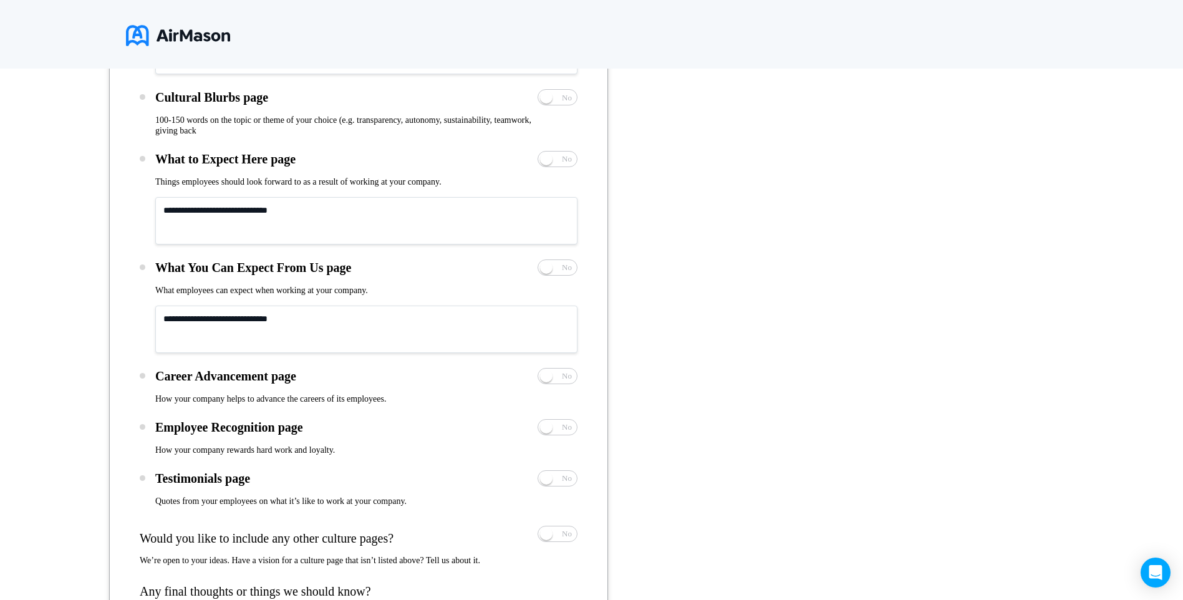
scroll to position [1521, 0]
click at [568, 376] on span "No" at bounding box center [567, 375] width 10 height 8
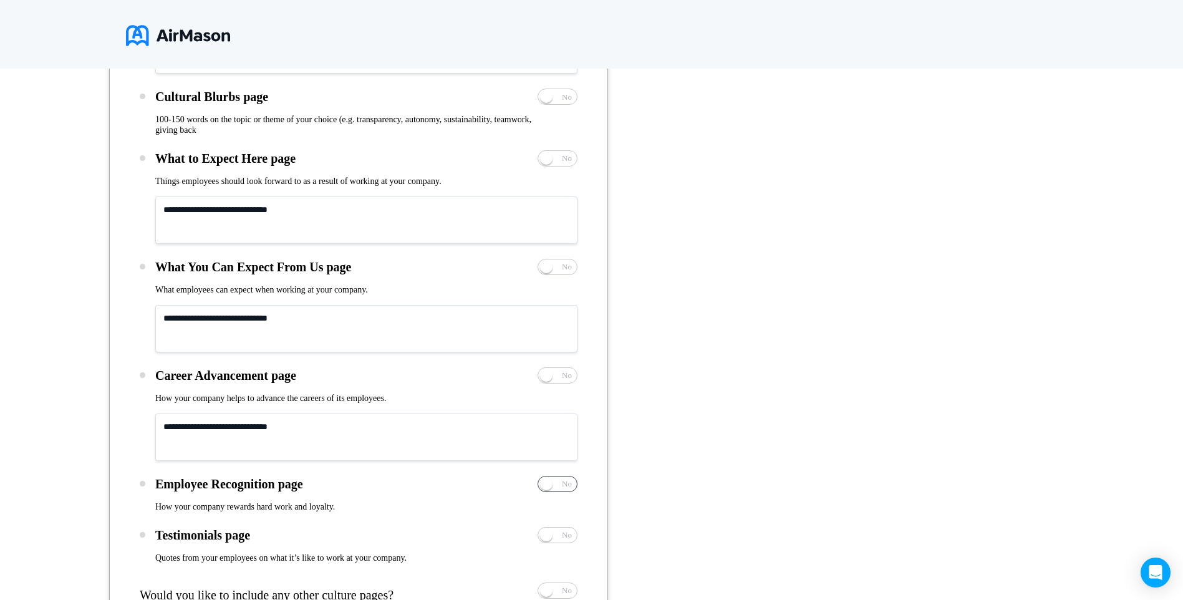
click at [563, 478] on span "Yes No" at bounding box center [557, 484] width 39 height 15
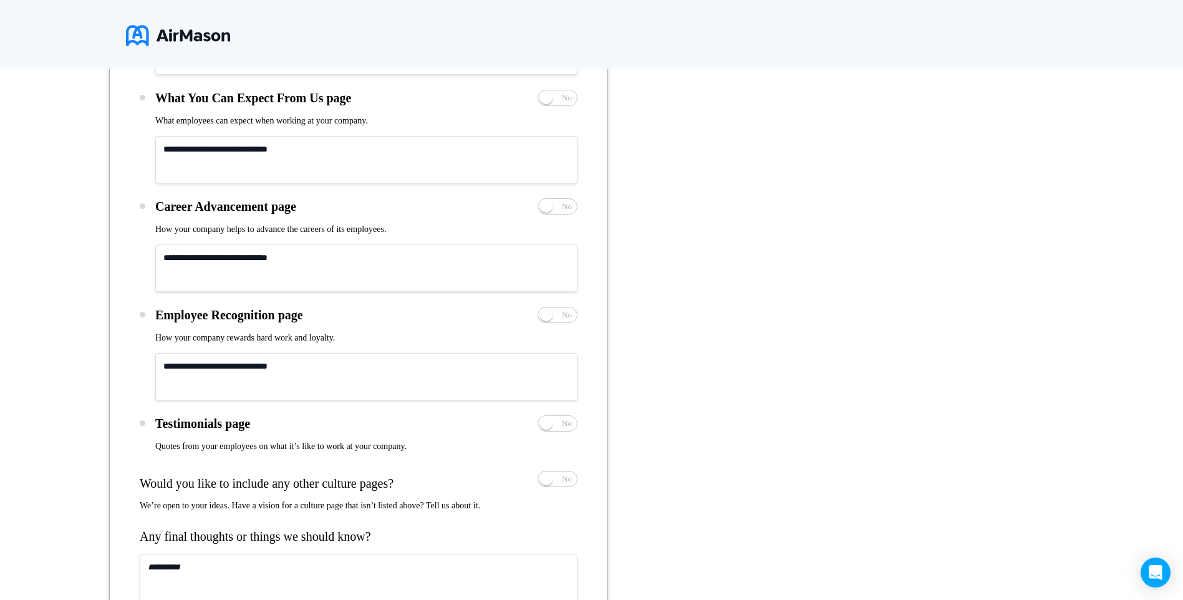
scroll to position [1708, 0]
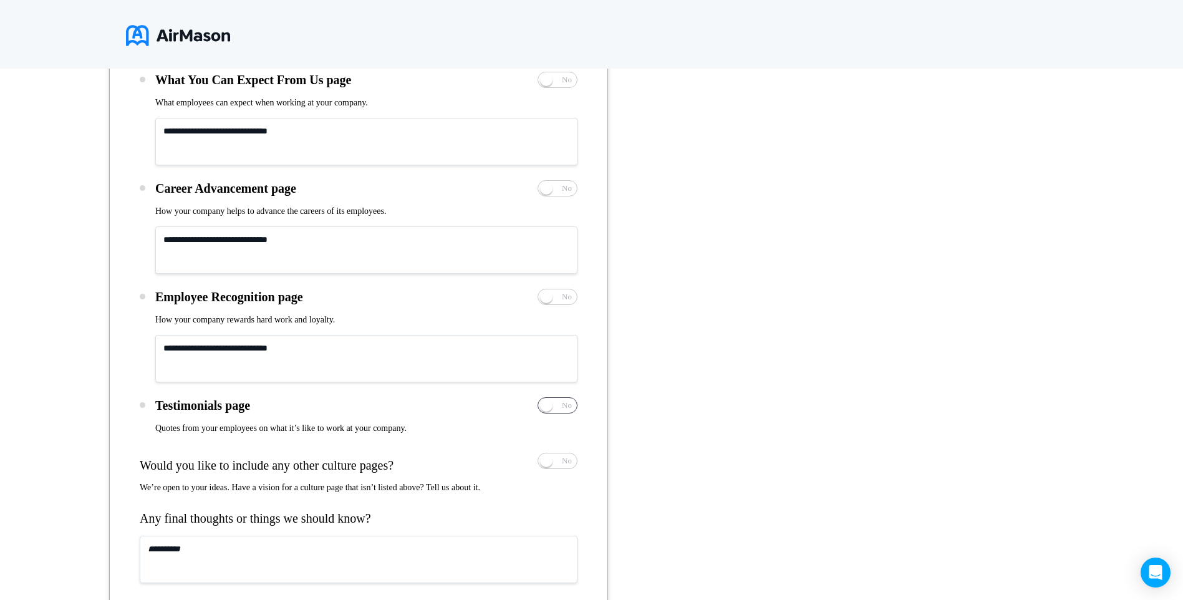
click at [561, 407] on span "Yes No" at bounding box center [557, 405] width 39 height 15
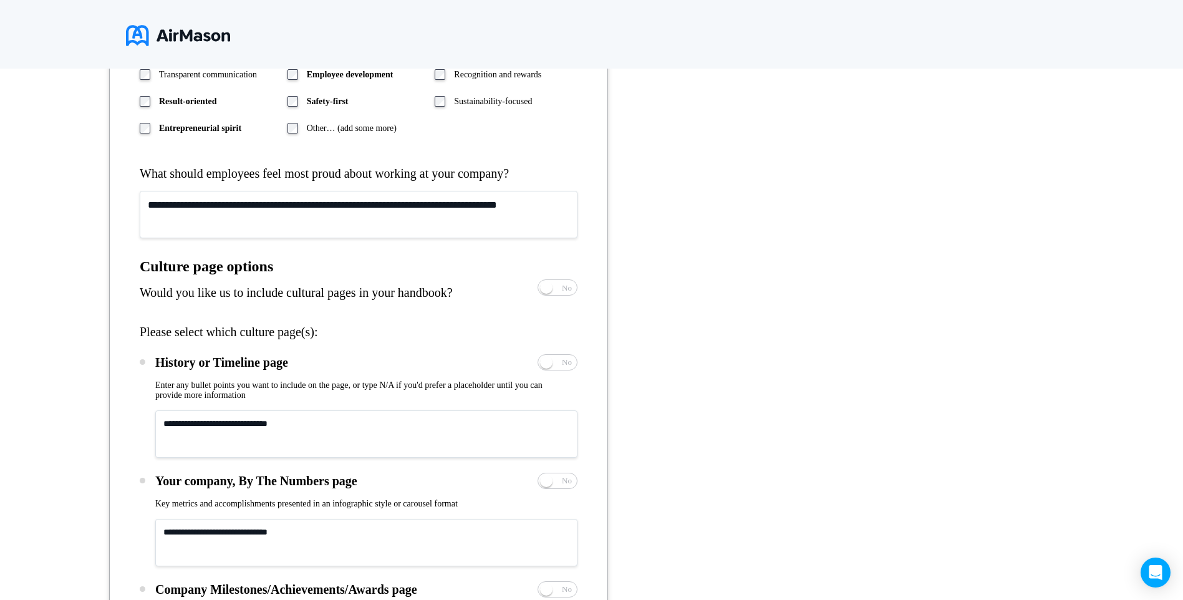
scroll to position [523, 0]
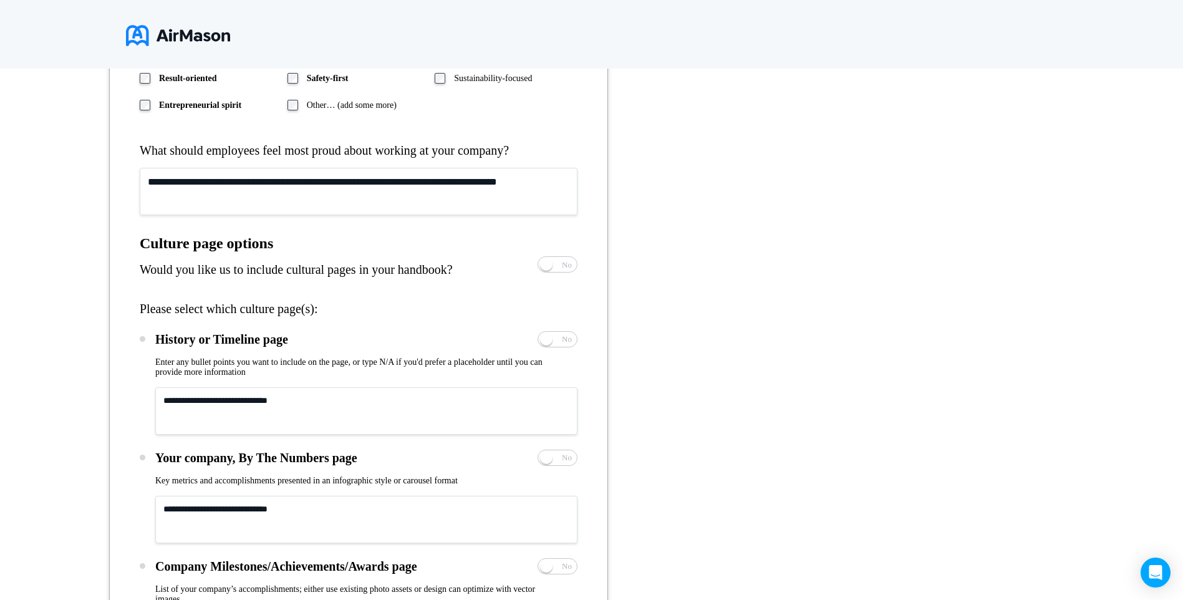
scroll to position [710, 0]
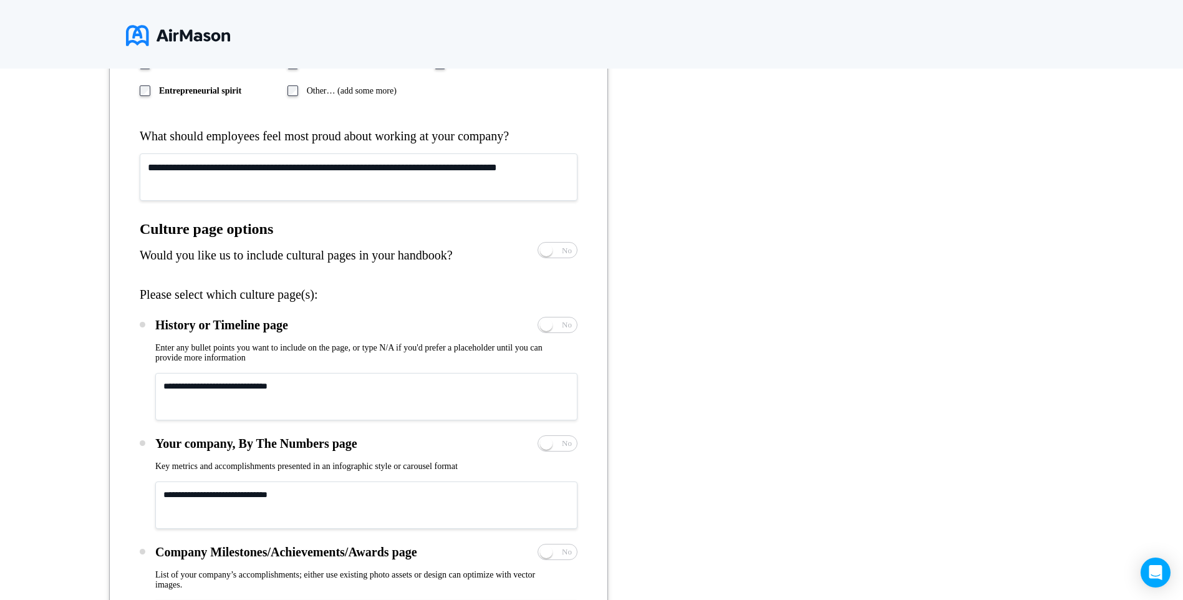
click at [329, 393] on textarea at bounding box center [366, 396] width 422 height 47
type textarea "**********"
click at [253, 499] on textarea at bounding box center [366, 505] width 422 height 47
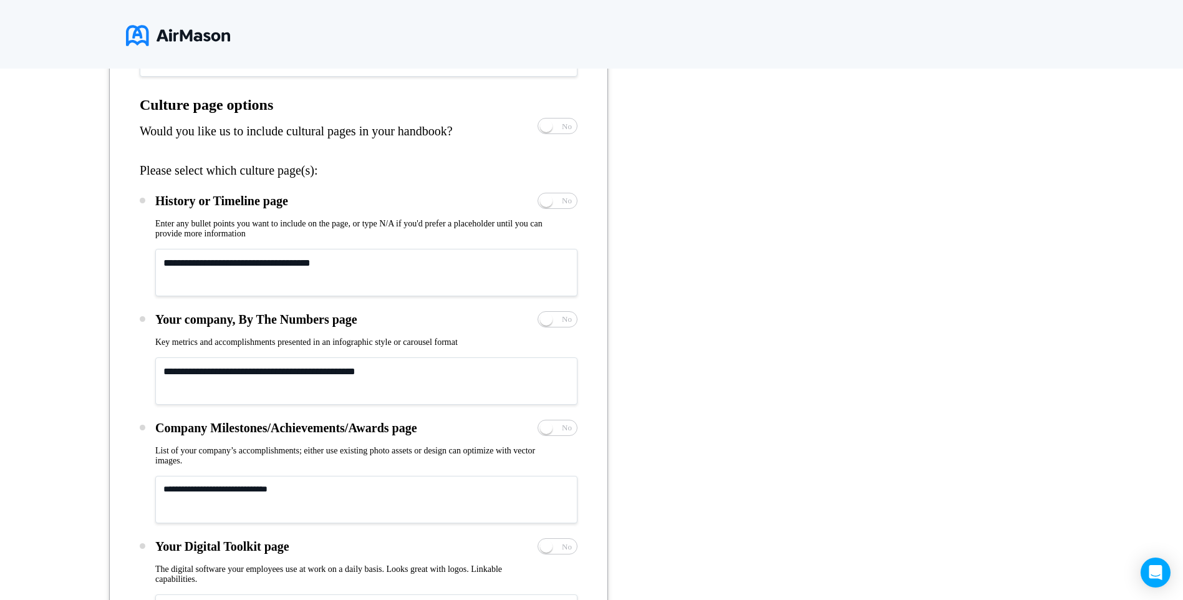
scroll to position [835, 0]
type textarea "**********"
click at [253, 499] on textarea at bounding box center [366, 498] width 422 height 47
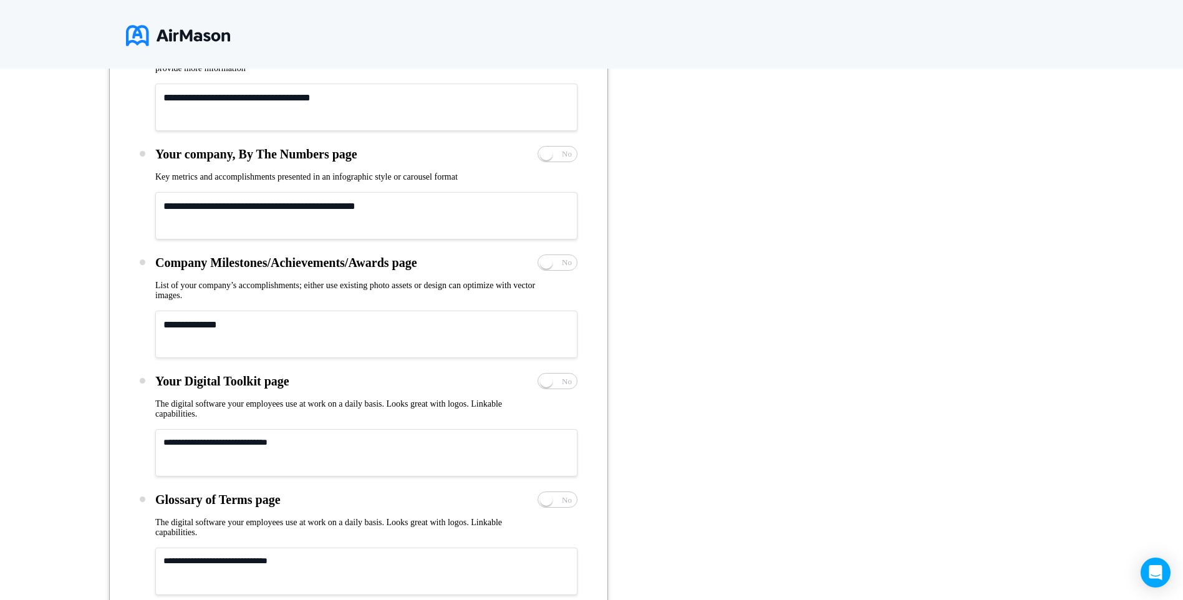
scroll to position [1022, 0]
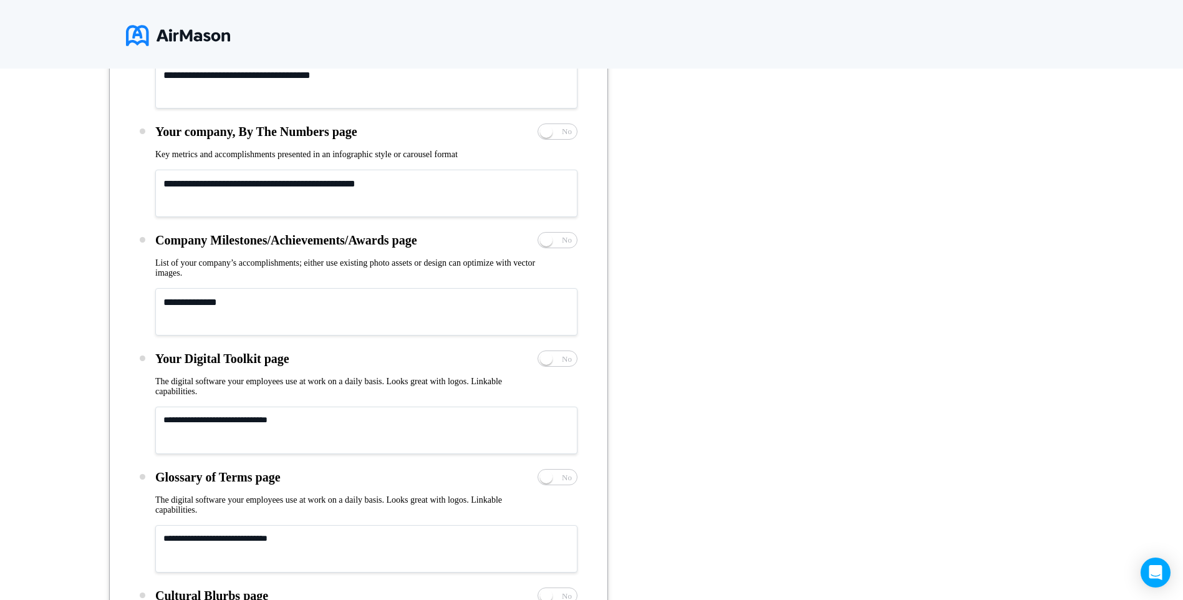
type textarea "**********"
click at [225, 429] on textarea at bounding box center [366, 430] width 422 height 47
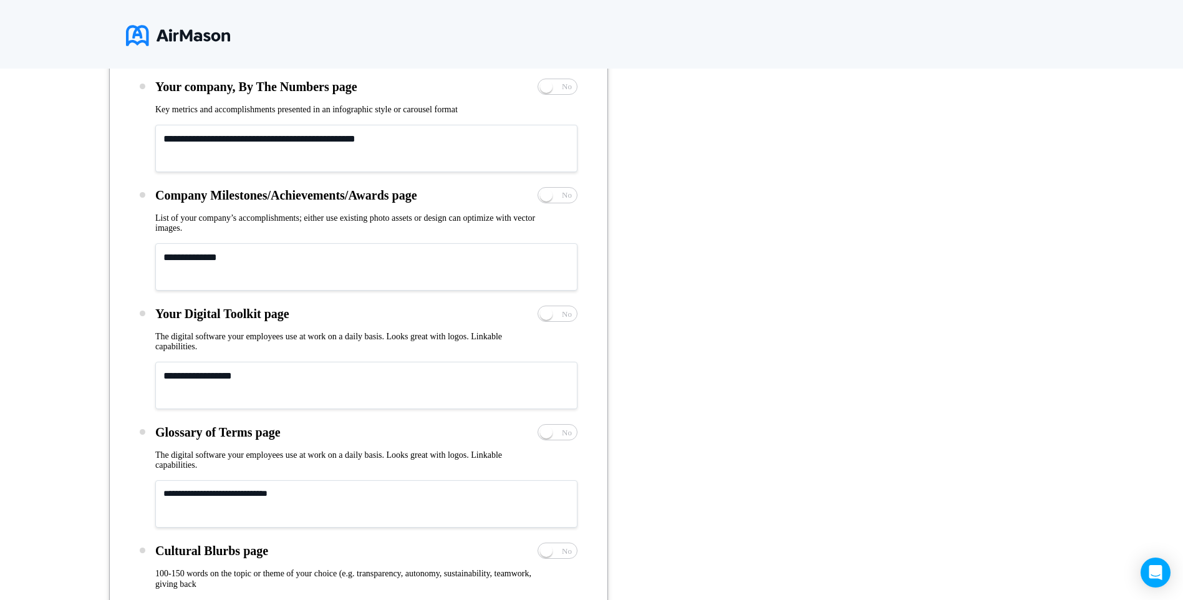
scroll to position [1084, 0]
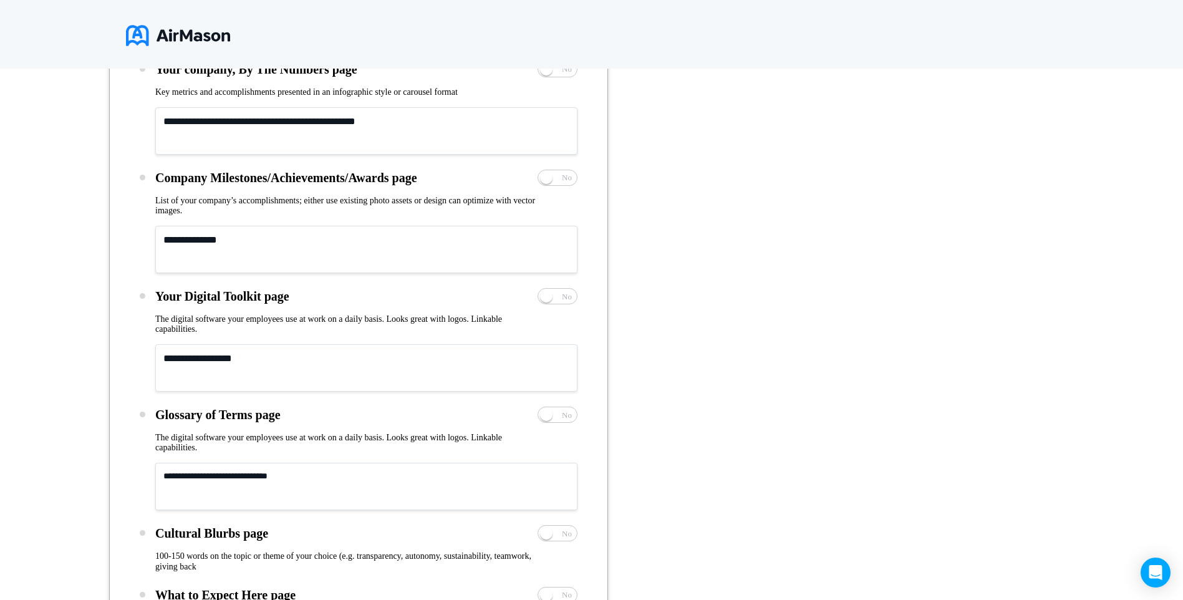
type textarea "**********"
click at [192, 473] on textarea at bounding box center [366, 486] width 422 height 47
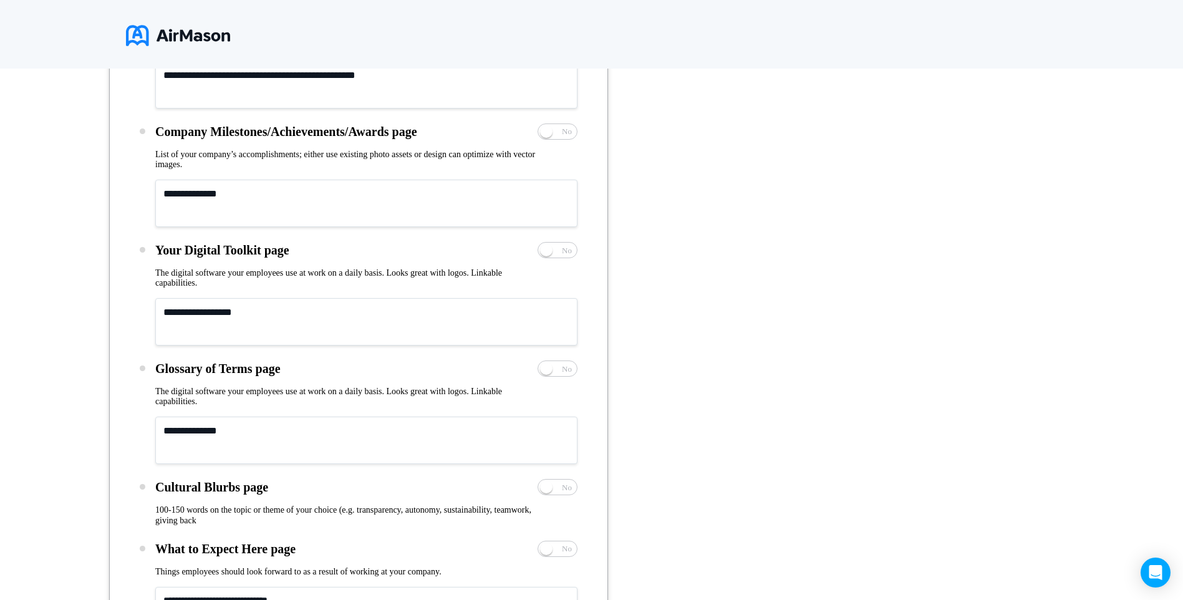
scroll to position [1209, 0]
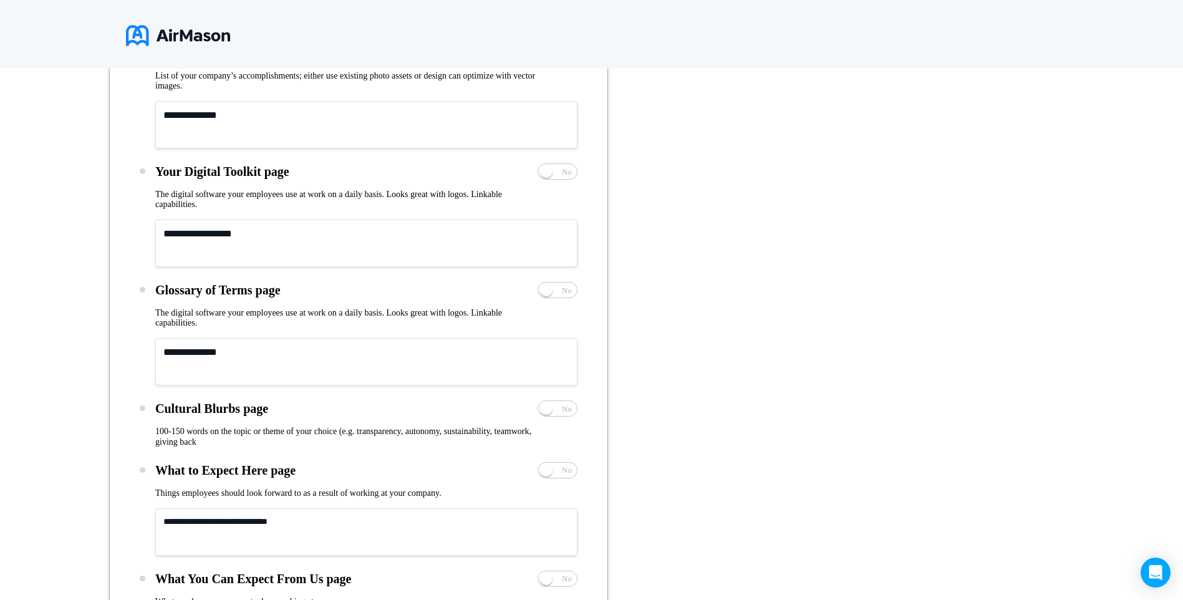
type textarea "**********"
click at [179, 521] on textarea at bounding box center [366, 531] width 422 height 47
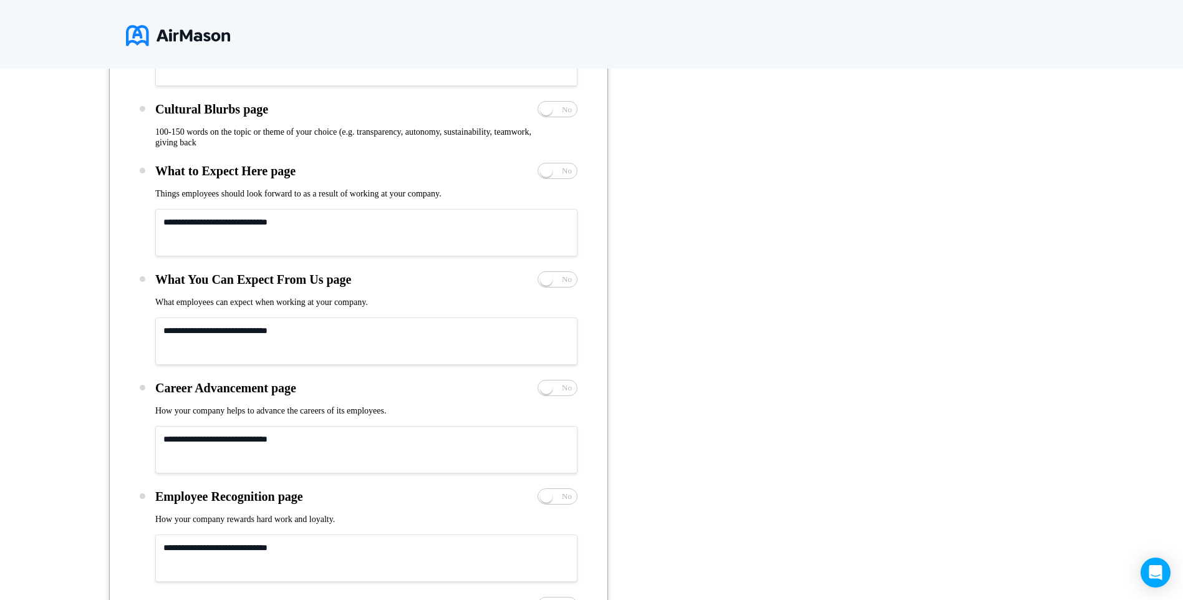
scroll to position [1521, 0]
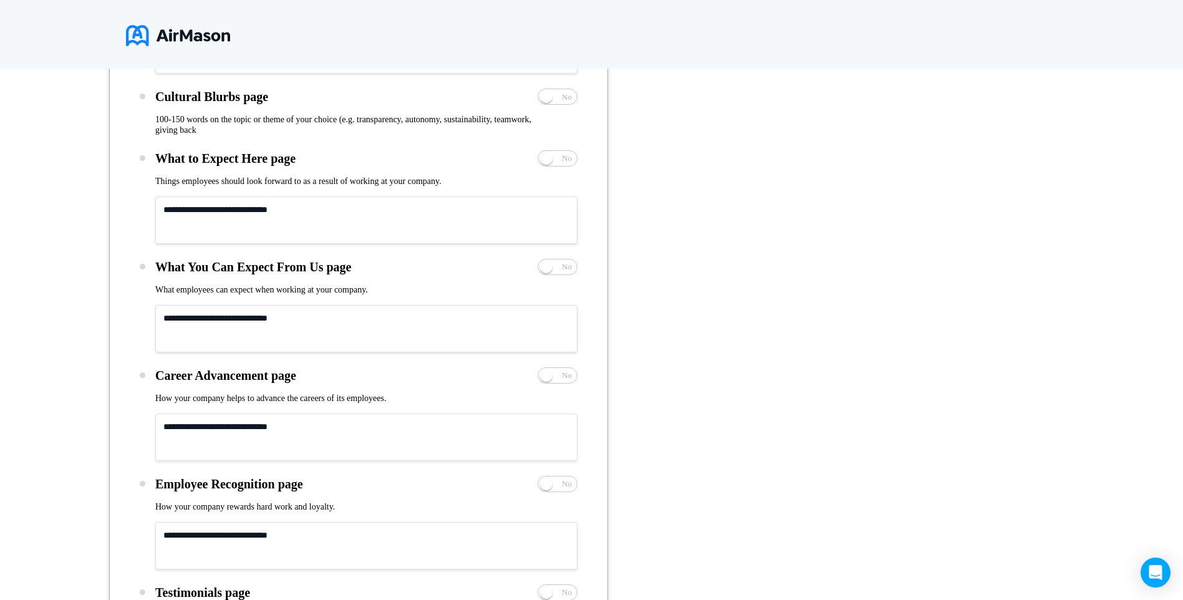
click at [228, 425] on textarea at bounding box center [366, 437] width 422 height 47
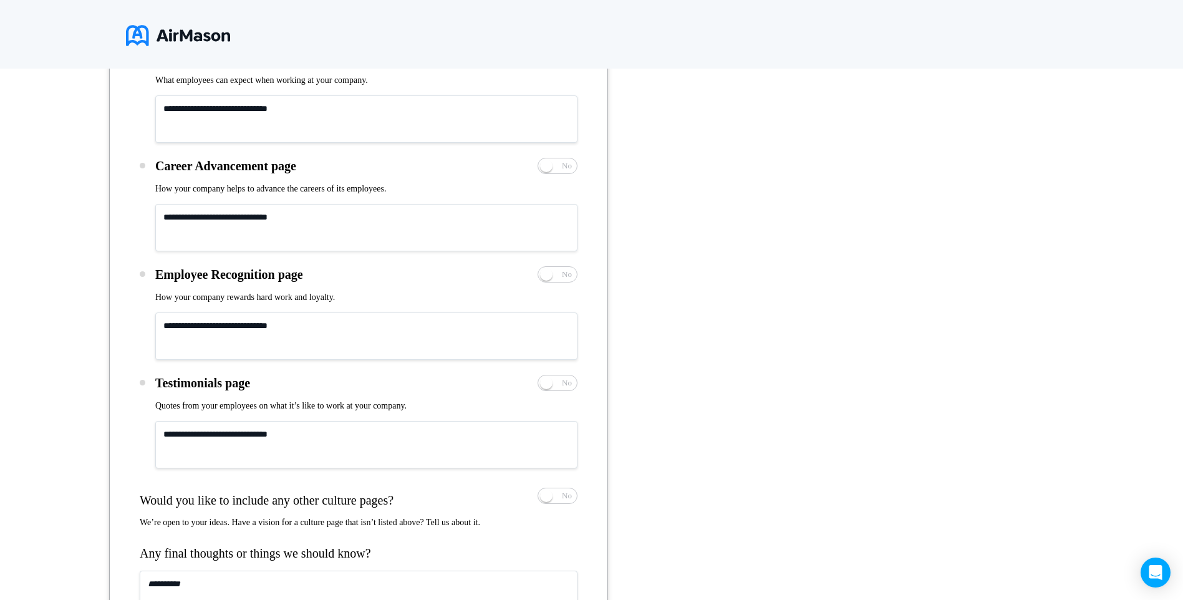
scroll to position [1708, 0]
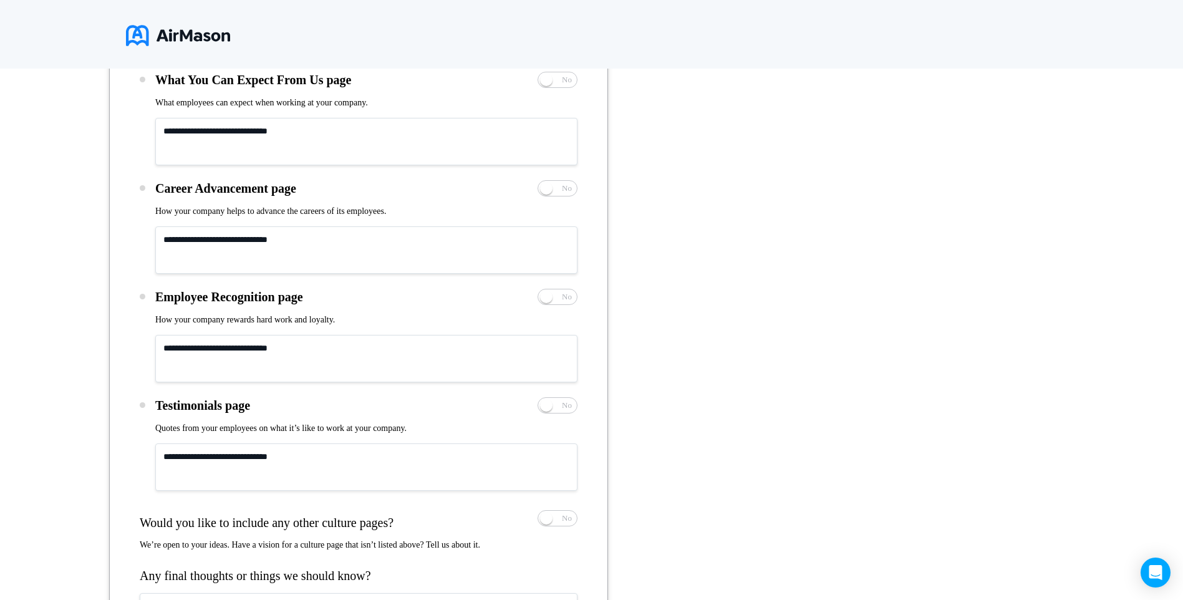
click at [202, 457] on textarea at bounding box center [366, 467] width 422 height 47
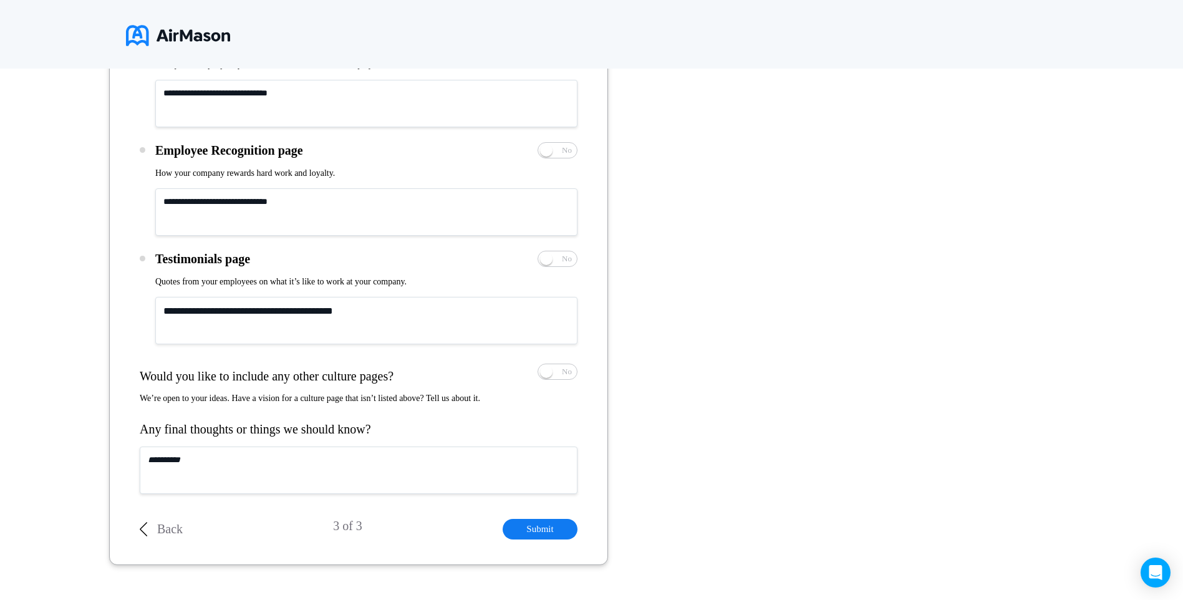
scroll to position [1898, 0]
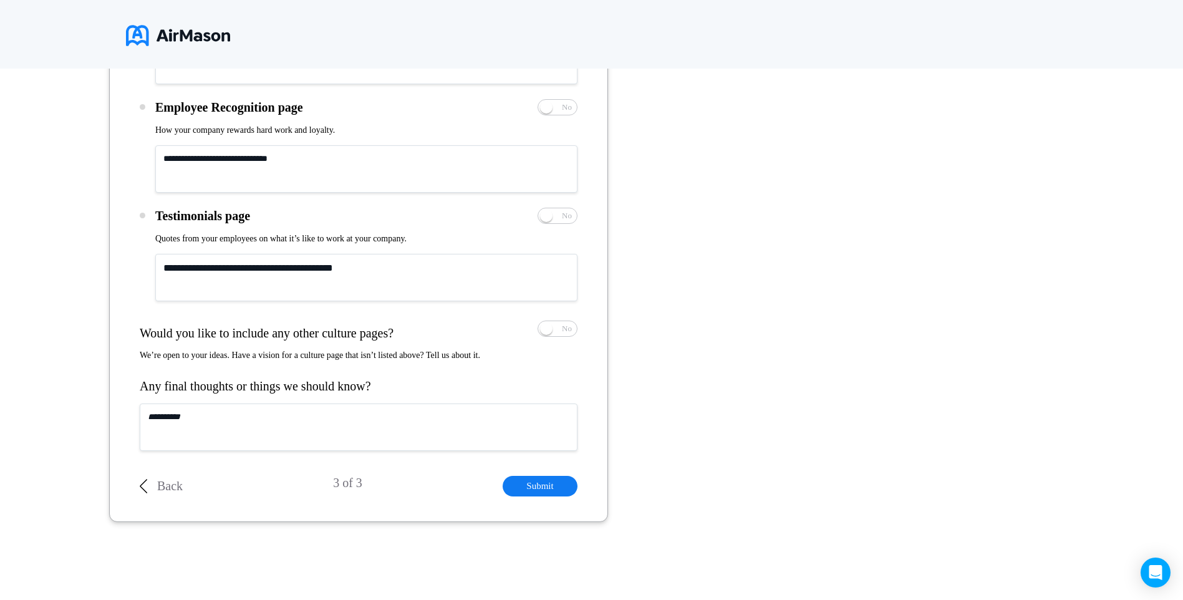
type textarea "**********"
click at [193, 420] on textarea at bounding box center [359, 427] width 438 height 47
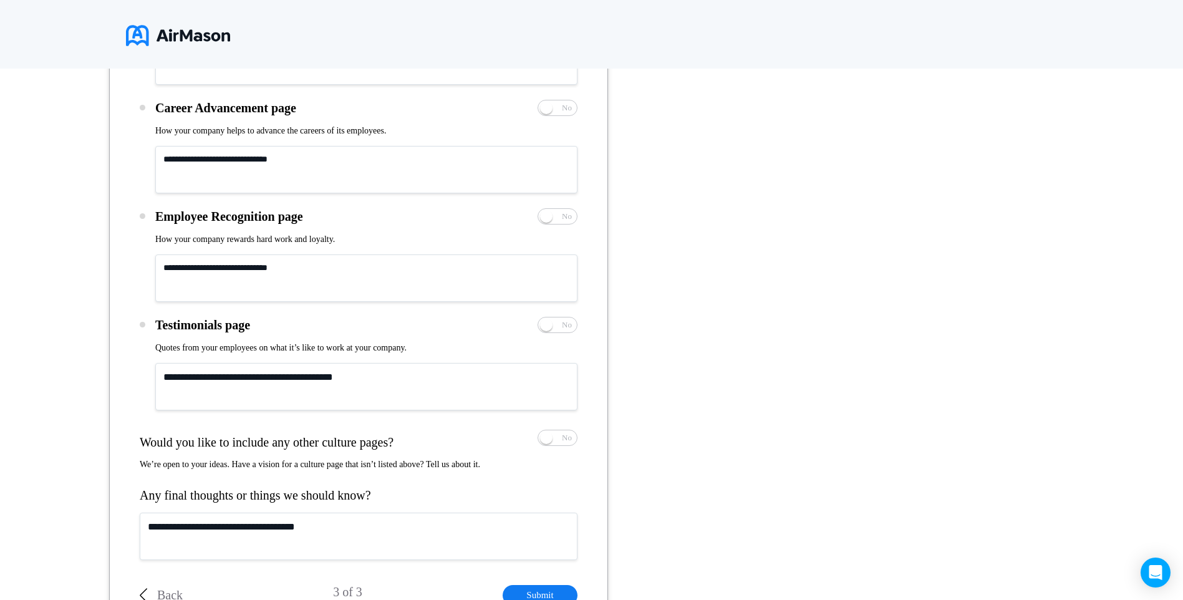
scroll to position [1773, 0]
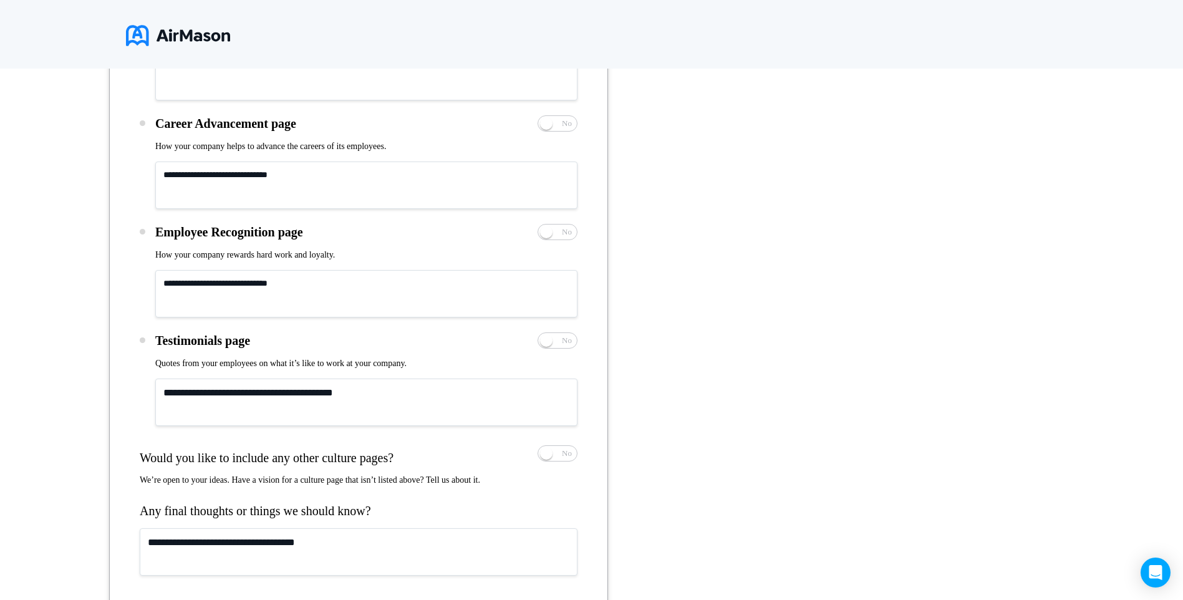
type textarea "**********"
click at [188, 284] on textarea at bounding box center [366, 293] width 422 height 47
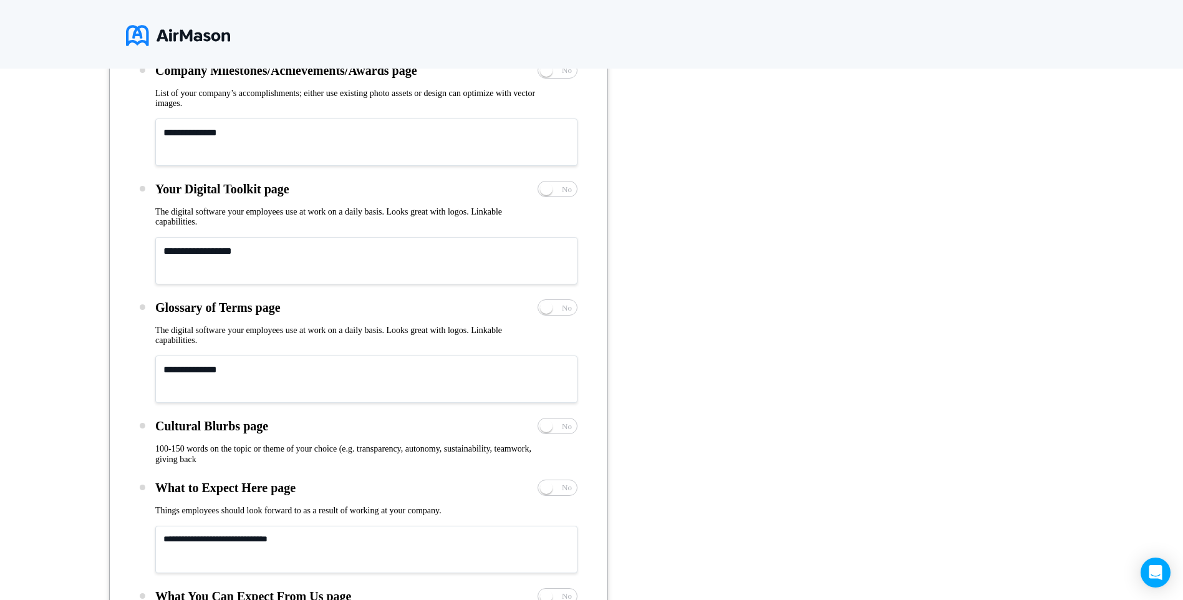
scroll to position [1212, 0]
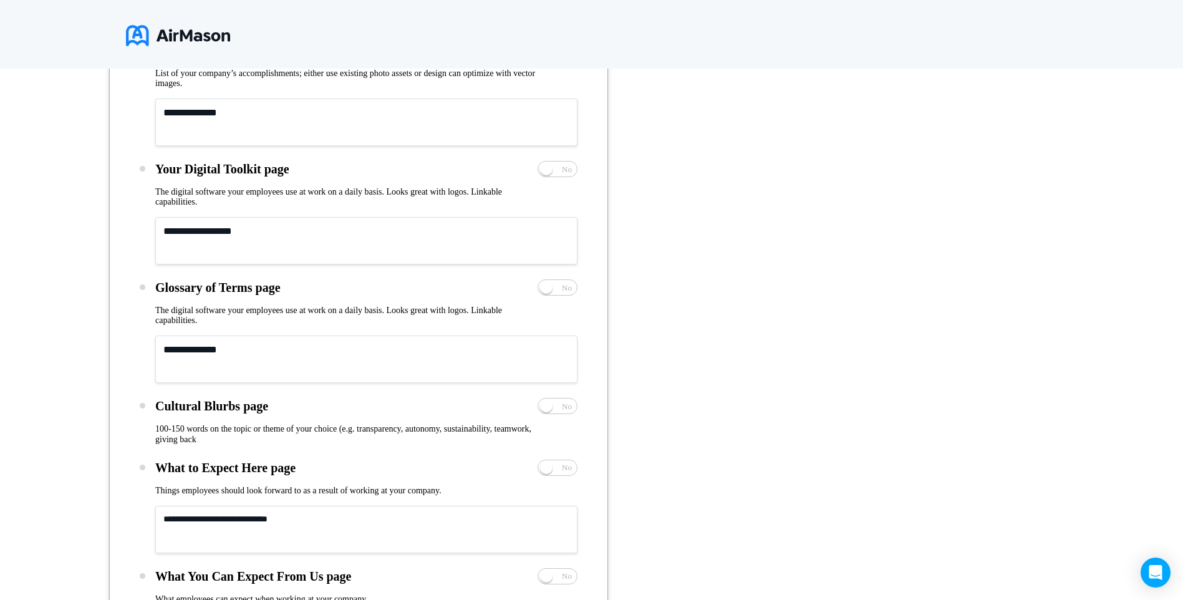
click at [251, 346] on textarea "**********" at bounding box center [366, 359] width 422 height 47
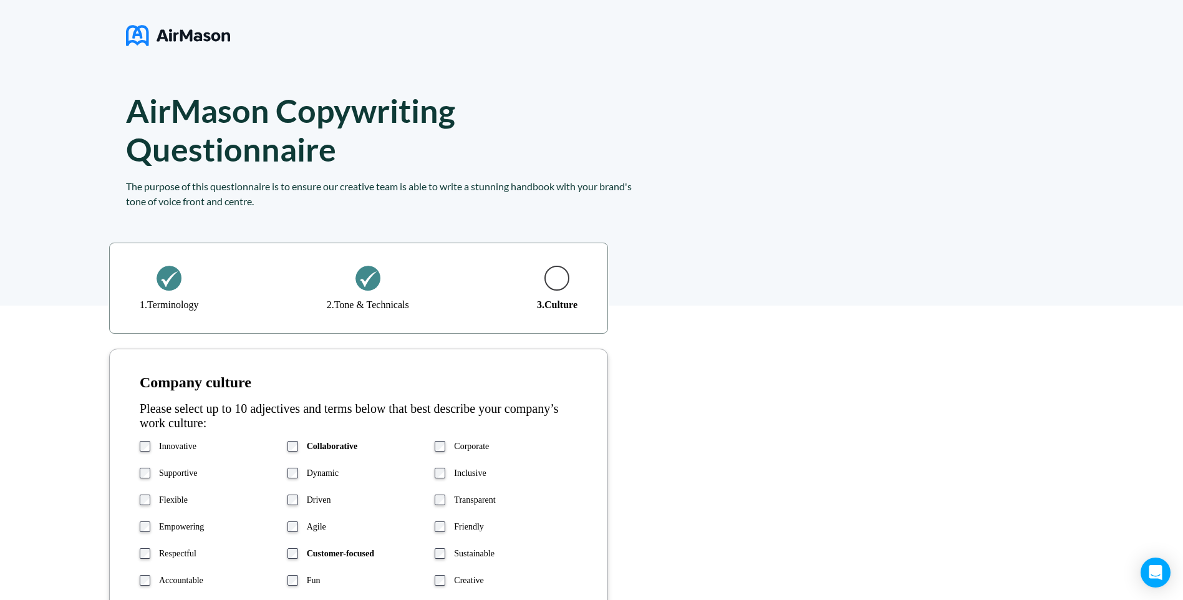
scroll to position [0, 0]
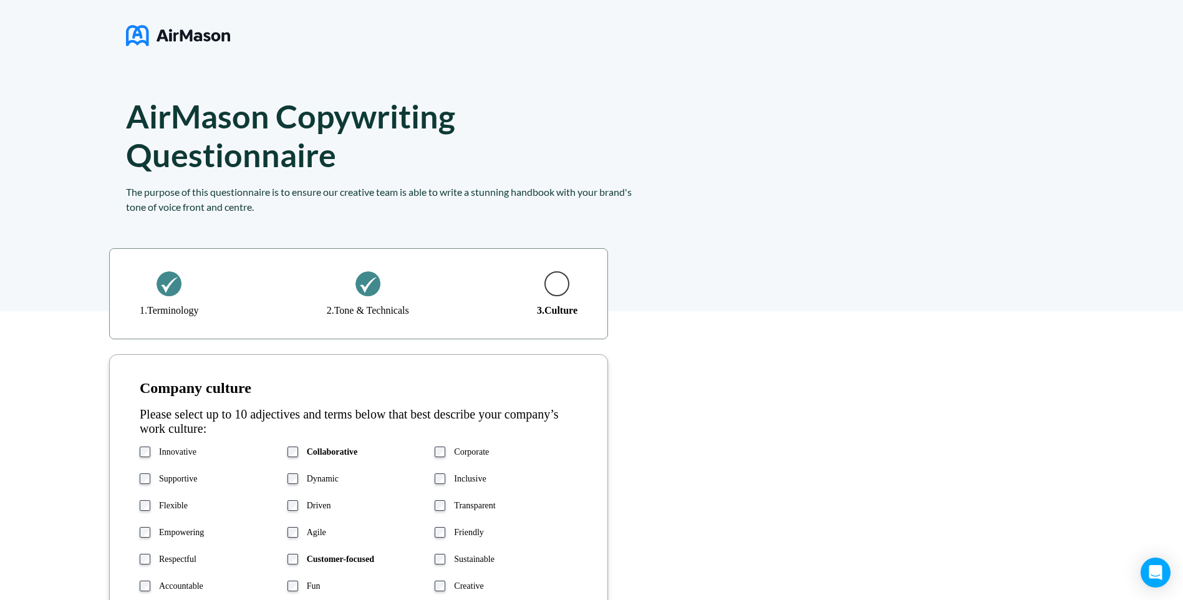
click at [173, 292] on div at bounding box center [169, 283] width 25 height 25
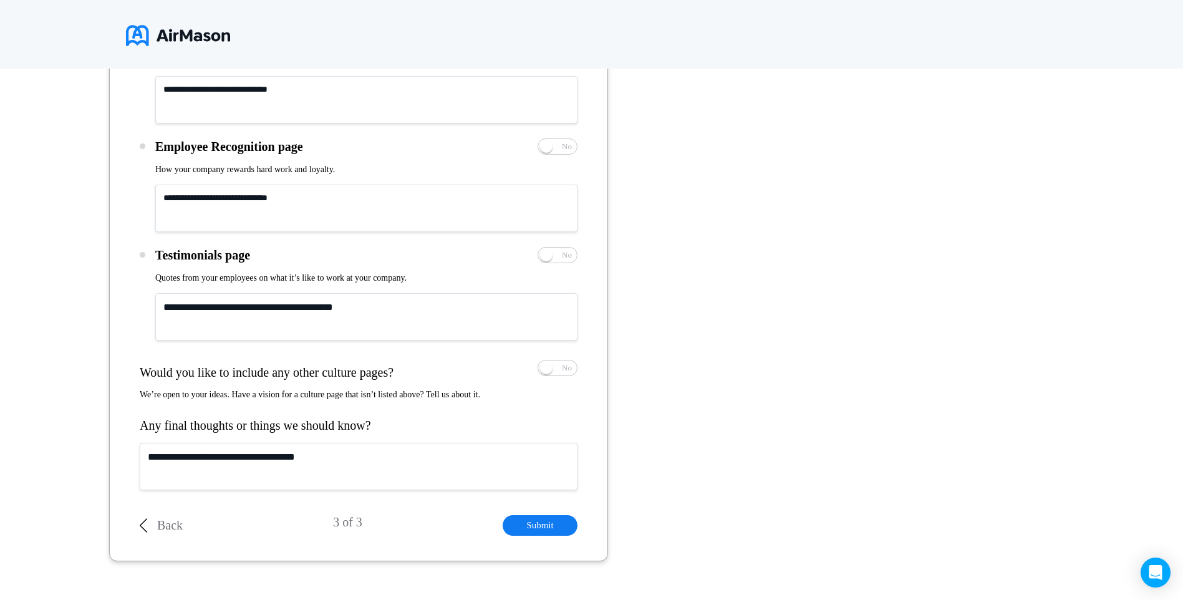
scroll to position [1898, 0]
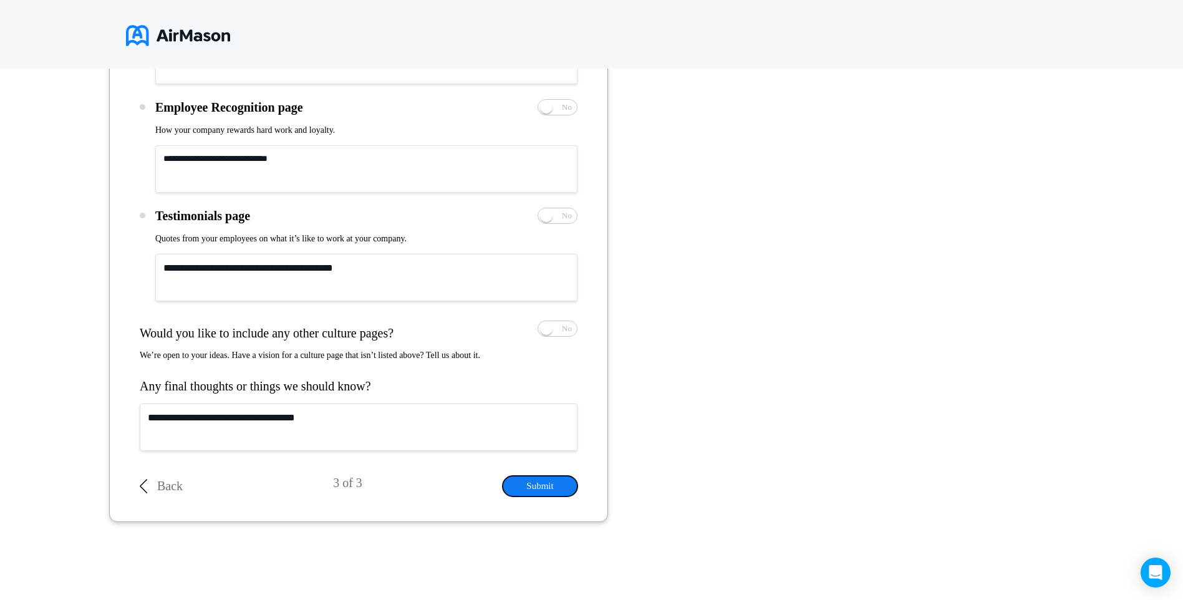
click at [540, 488] on button "Submit" at bounding box center [540, 486] width 75 height 21
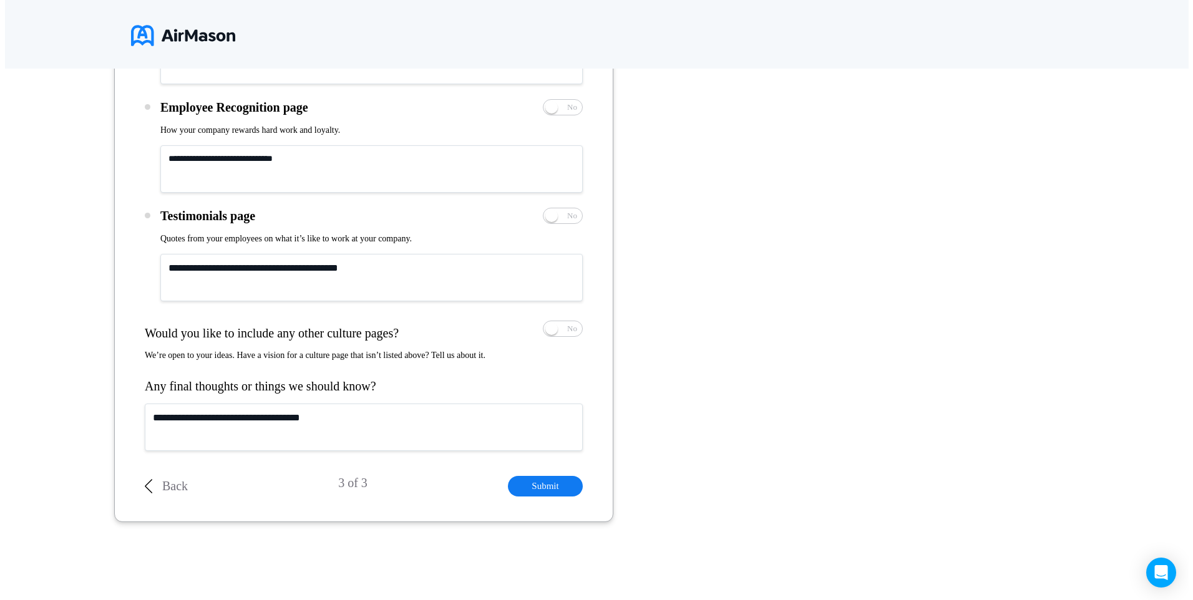
scroll to position [0, 0]
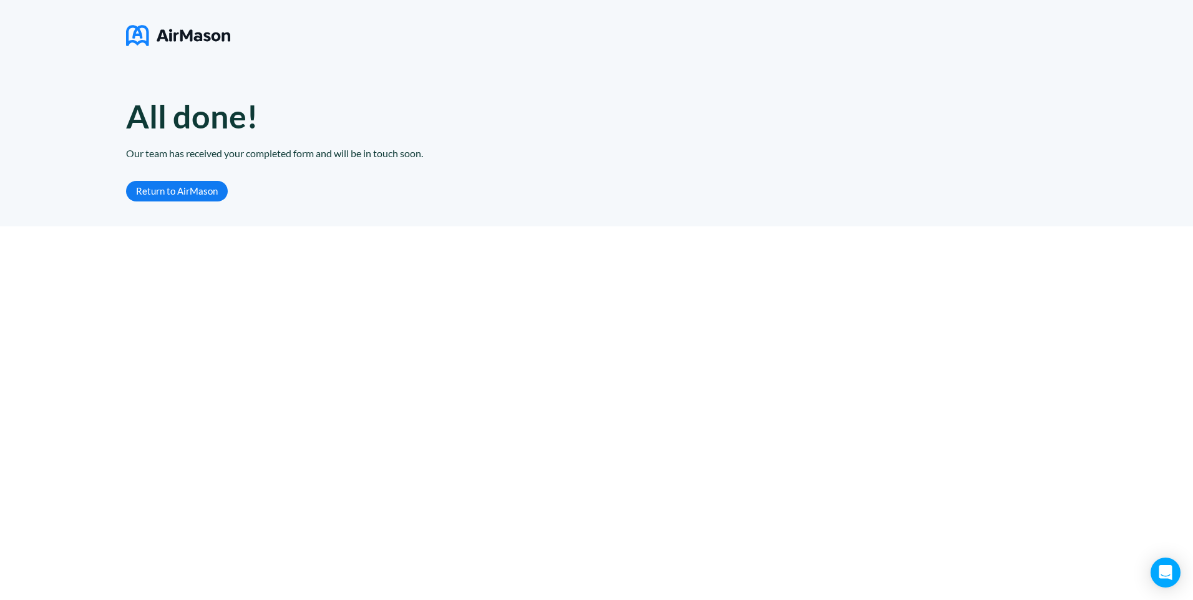
click at [153, 183] on link "Return to AirMason" at bounding box center [177, 191] width 102 height 21
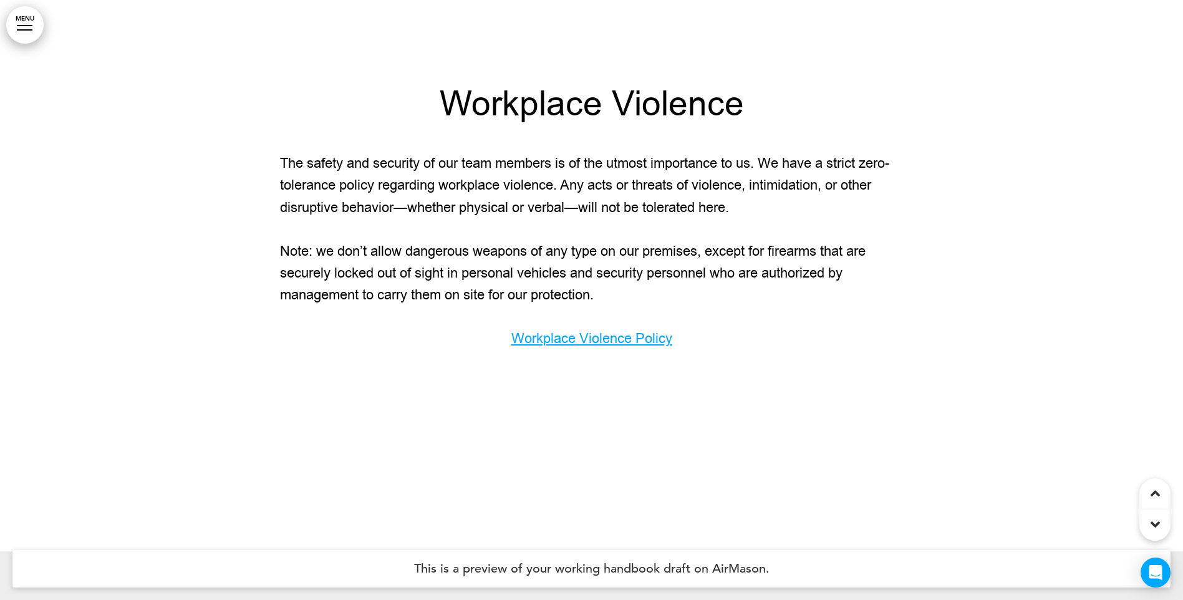
scroll to position [1622, 0]
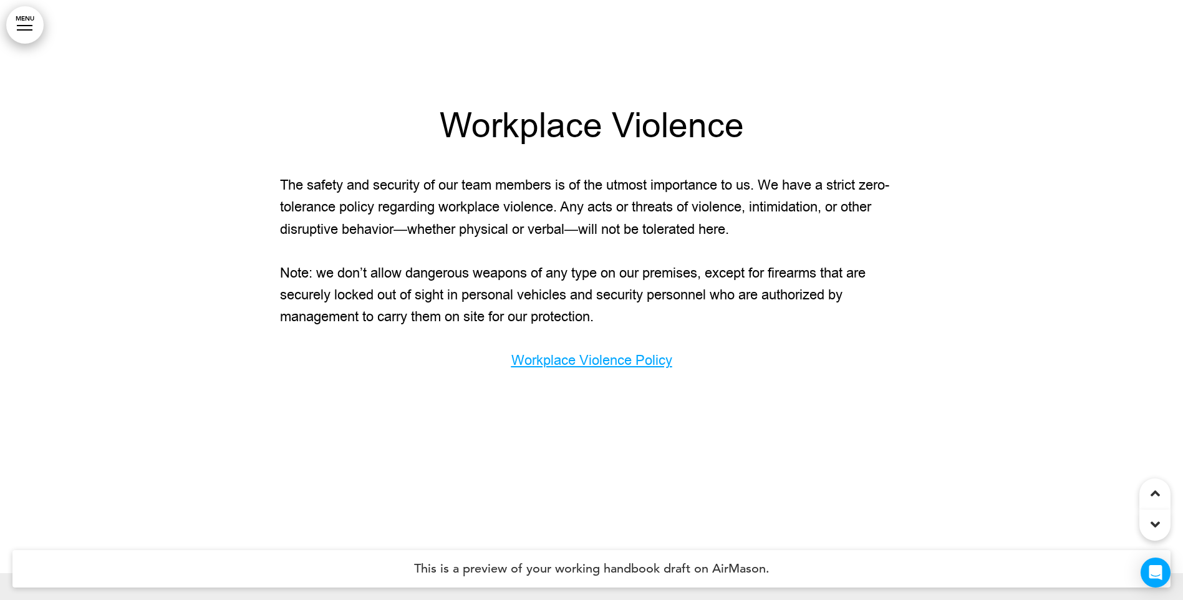
click at [588, 363] on link "Workplace Violence Policy﻿" at bounding box center [592, 360] width 161 height 19
